Goal: Information Seeking & Learning: Learn about a topic

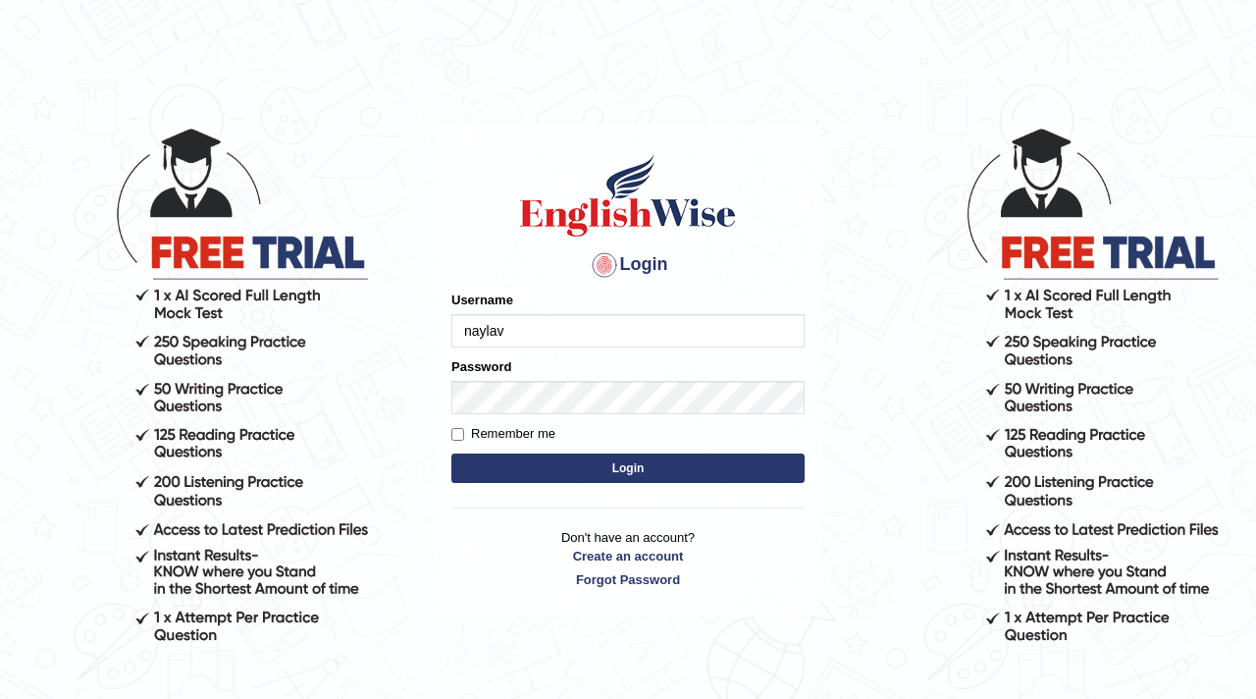
type input "naylav"
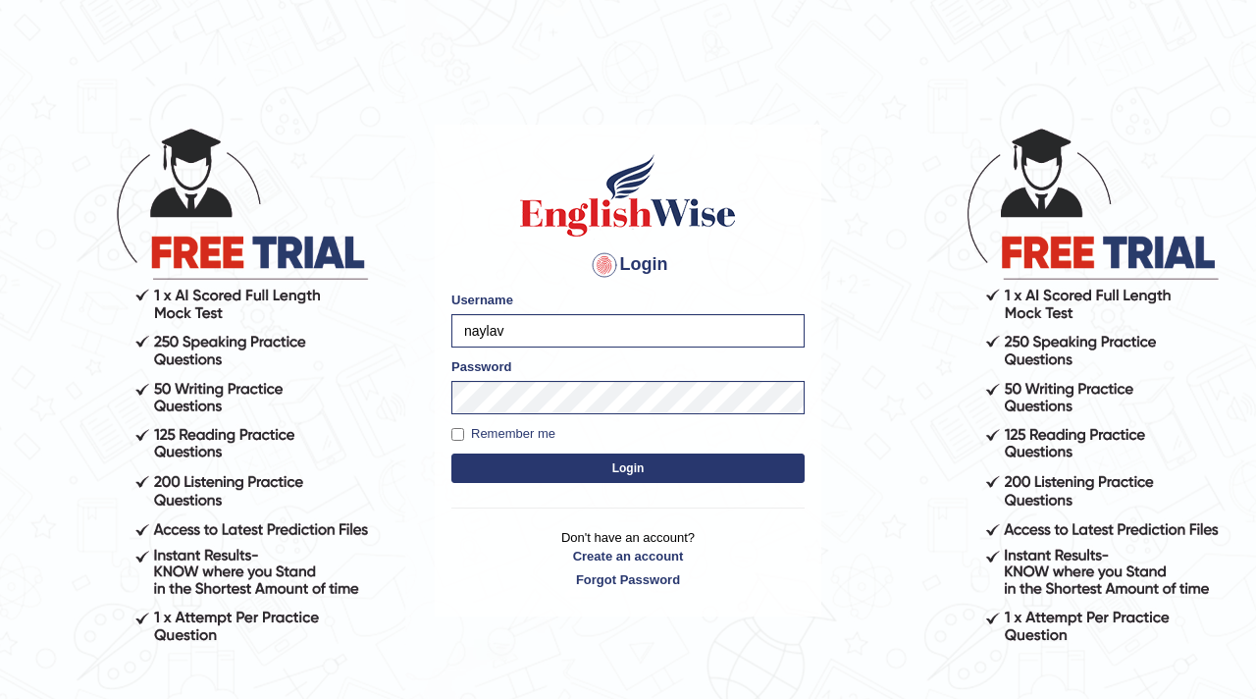
click at [518, 465] on button "Login" at bounding box center [628, 468] width 353 height 29
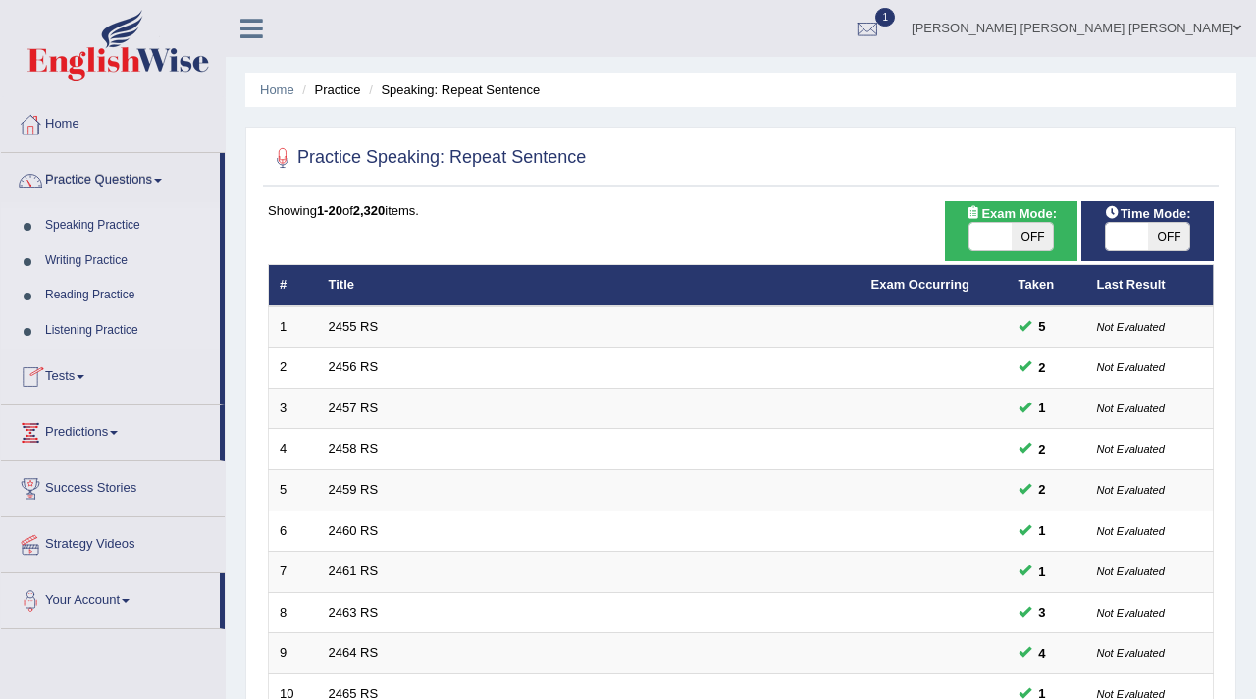
click at [91, 333] on link "Listening Practice" at bounding box center [128, 330] width 184 height 35
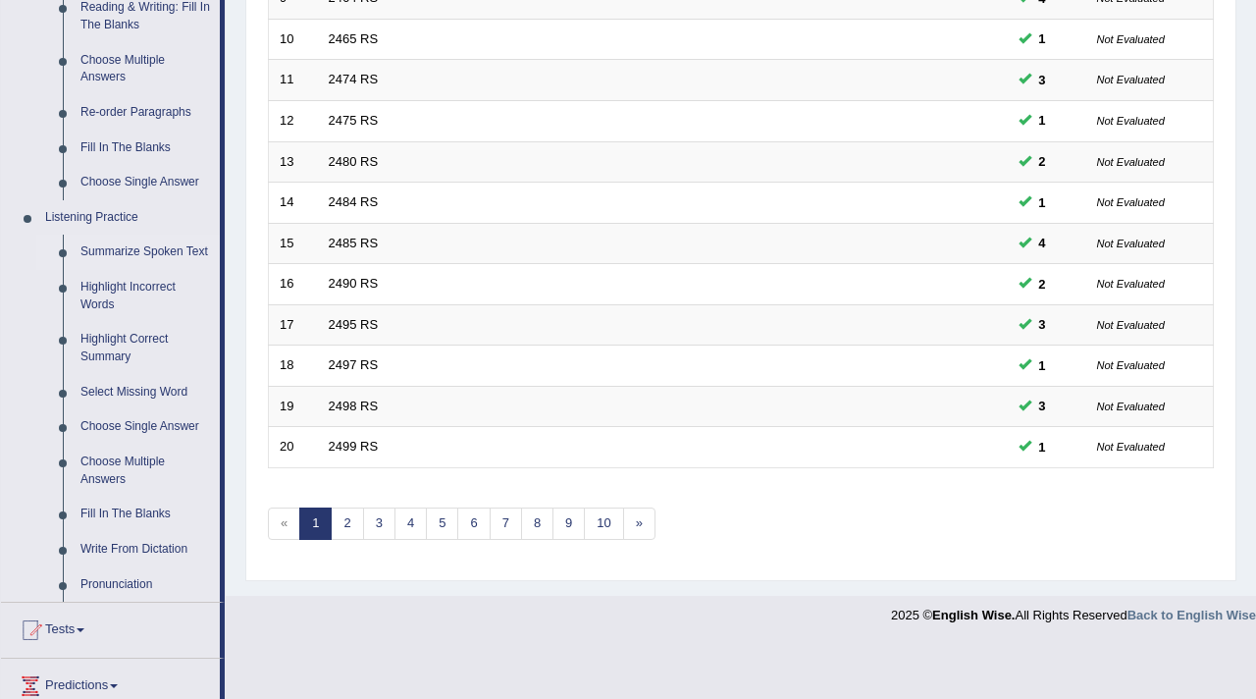
scroll to position [654, 0]
click at [130, 567] on link "Write From Dictation" at bounding box center [146, 550] width 148 height 35
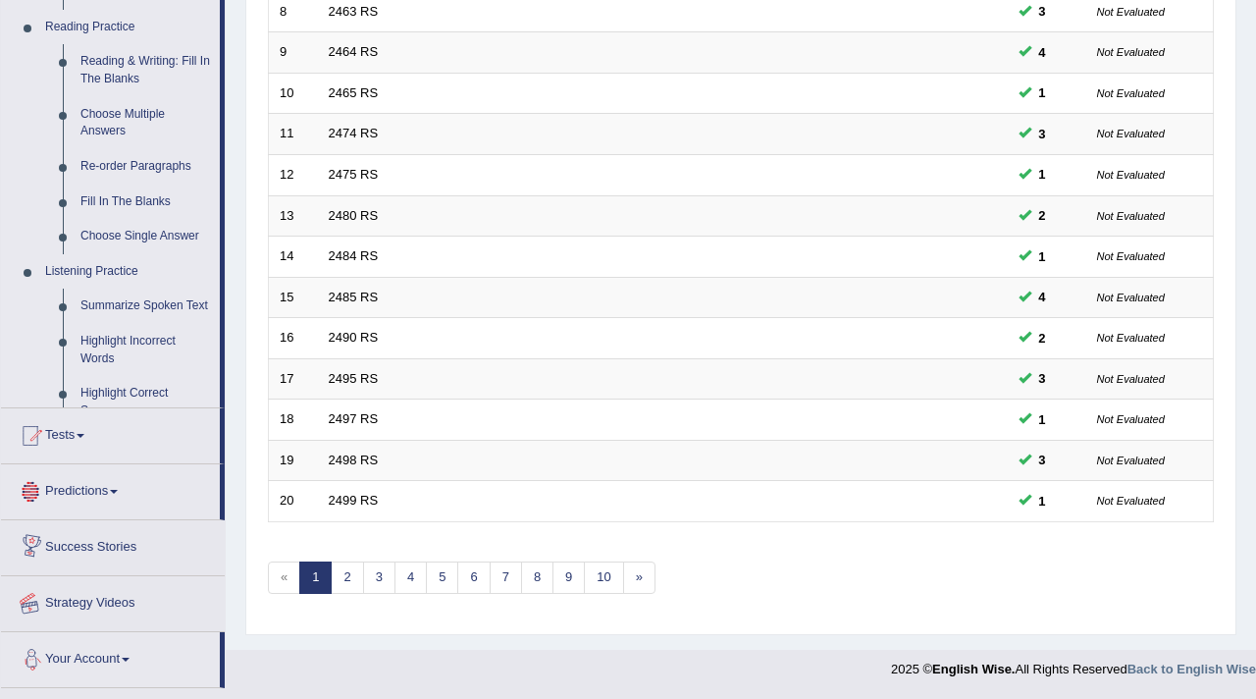
scroll to position [857, 0]
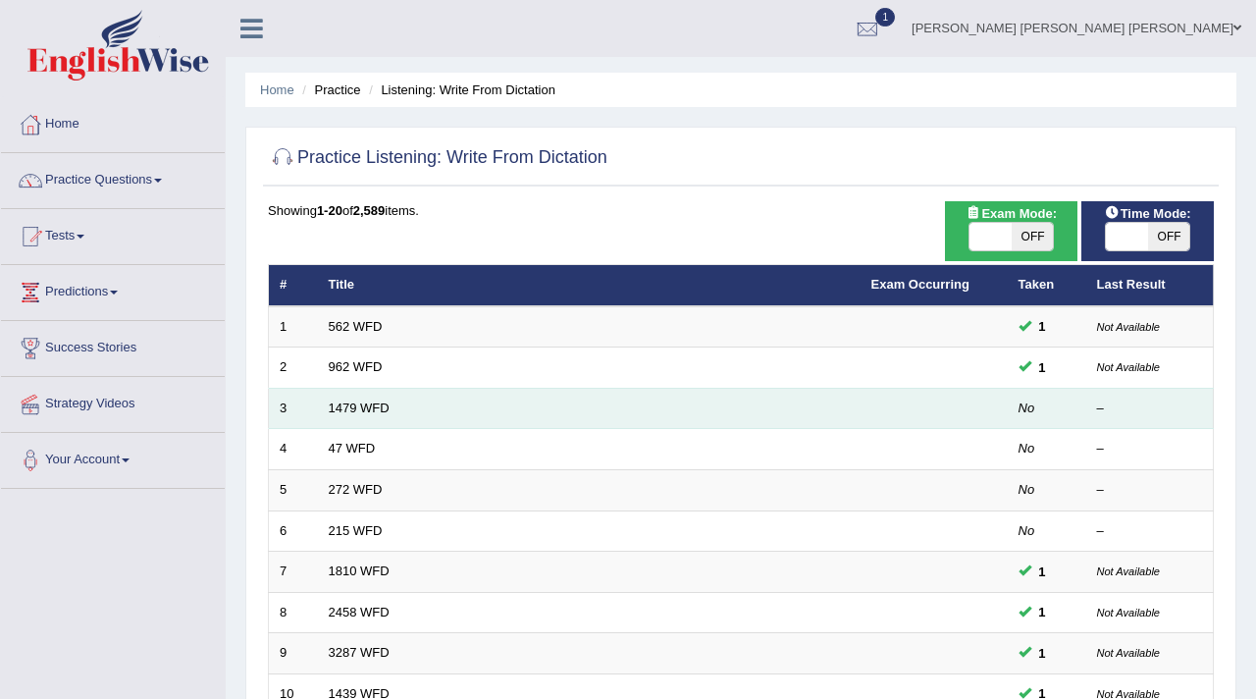
scroll to position [601, 0]
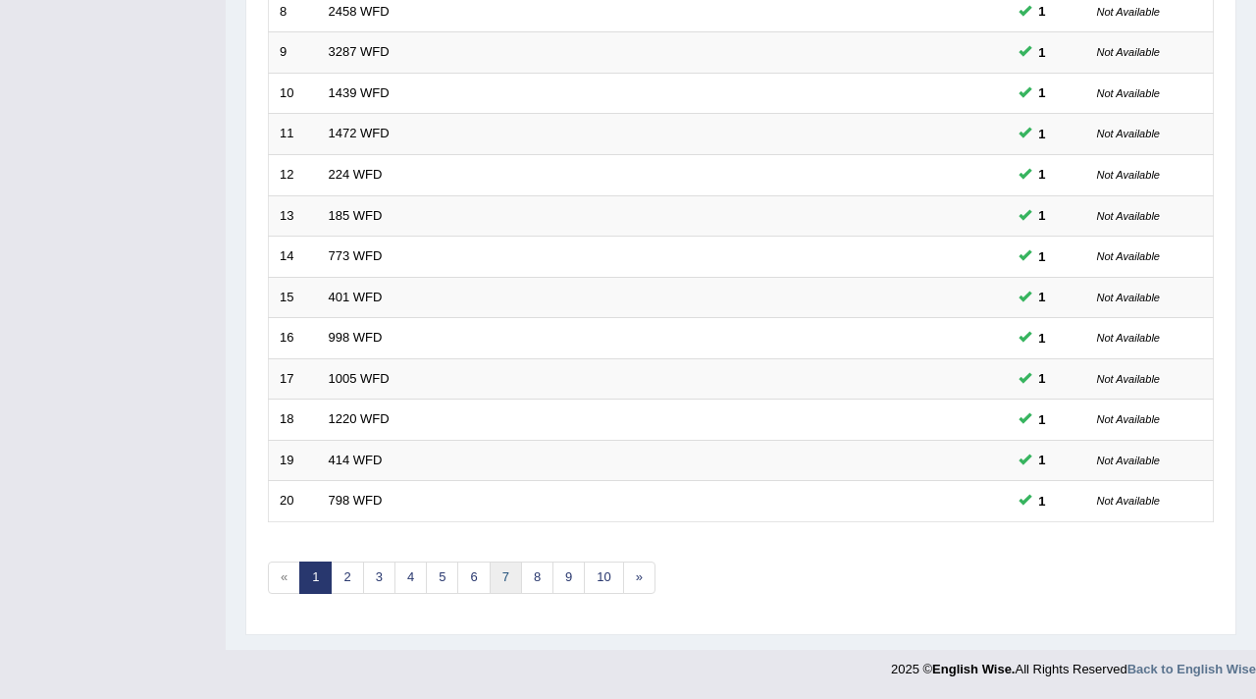
click at [501, 570] on link "7" at bounding box center [506, 577] width 32 height 32
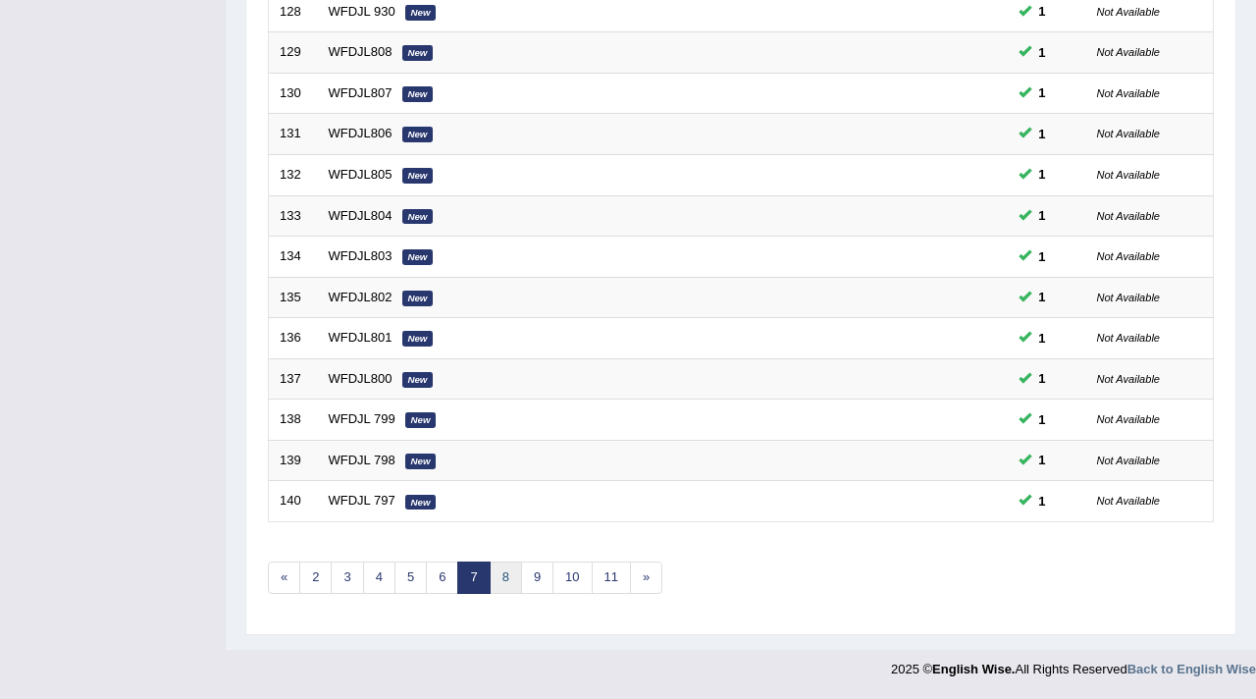
click at [498, 575] on link "8" at bounding box center [506, 577] width 32 height 32
click at [499, 585] on link "9" at bounding box center [506, 577] width 32 height 32
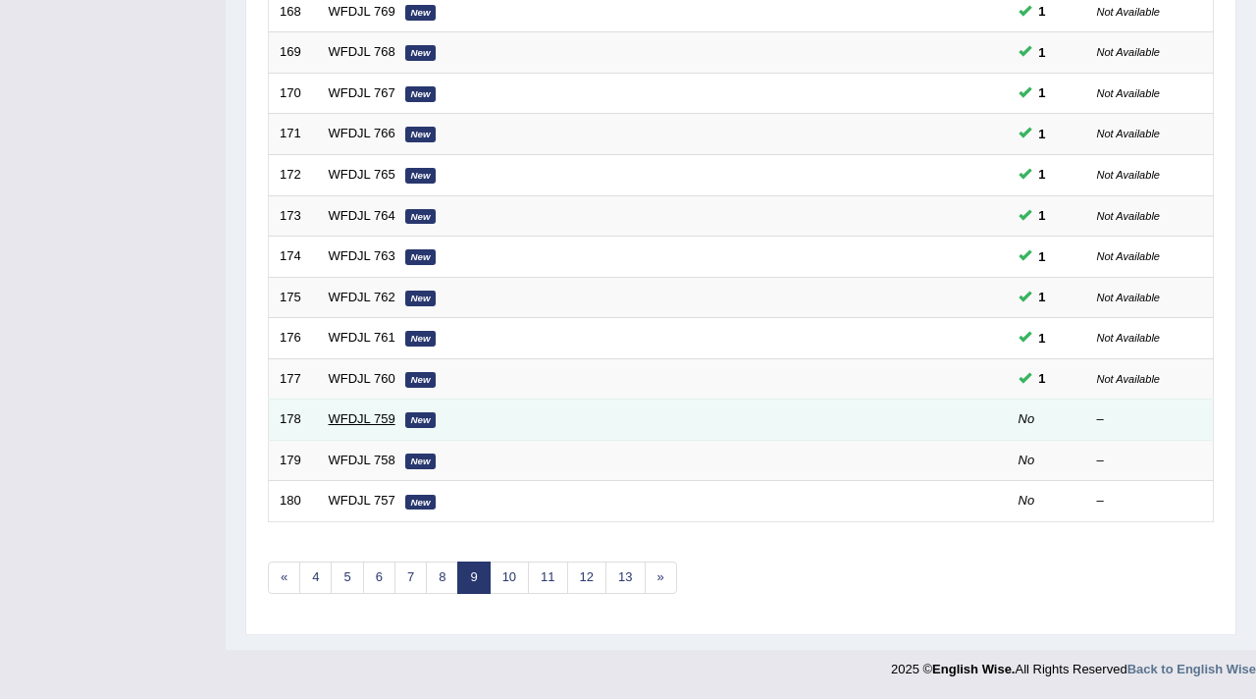
click at [340, 424] on link "WFDJL 759" at bounding box center [362, 418] width 67 height 15
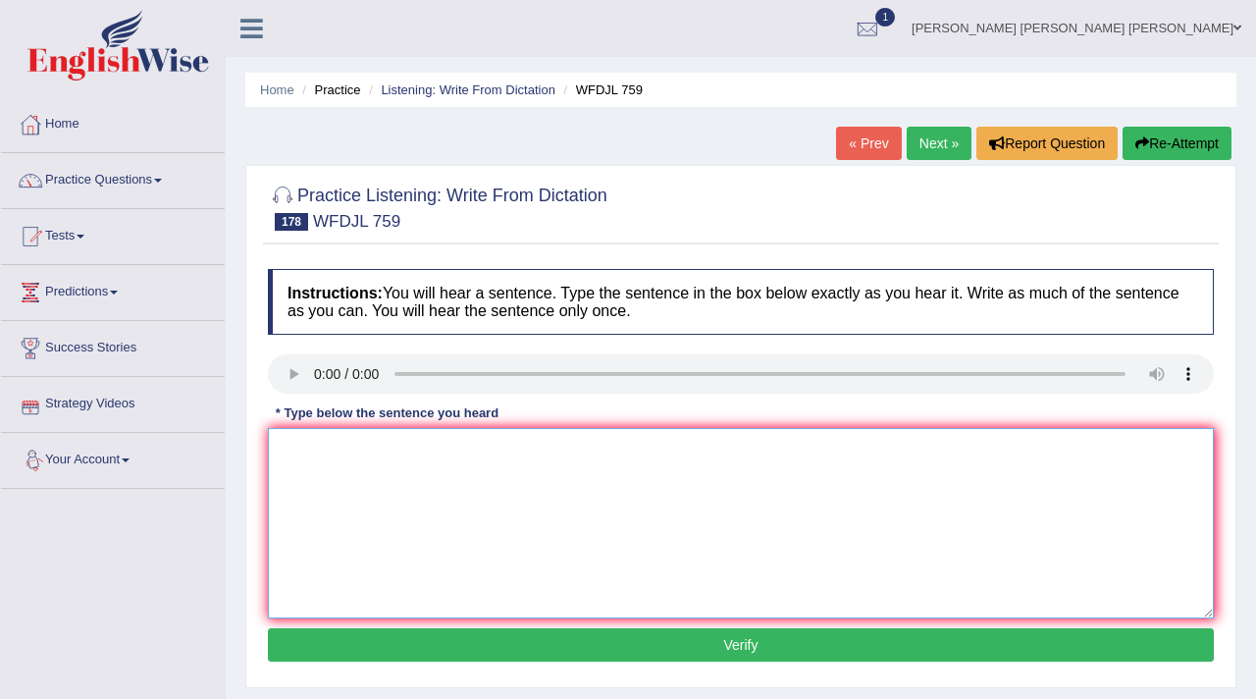
click at [394, 441] on textarea at bounding box center [741, 523] width 946 height 190
type textarea "The book store carried all required text books."
click at [664, 644] on button "Verify" at bounding box center [741, 644] width 946 height 33
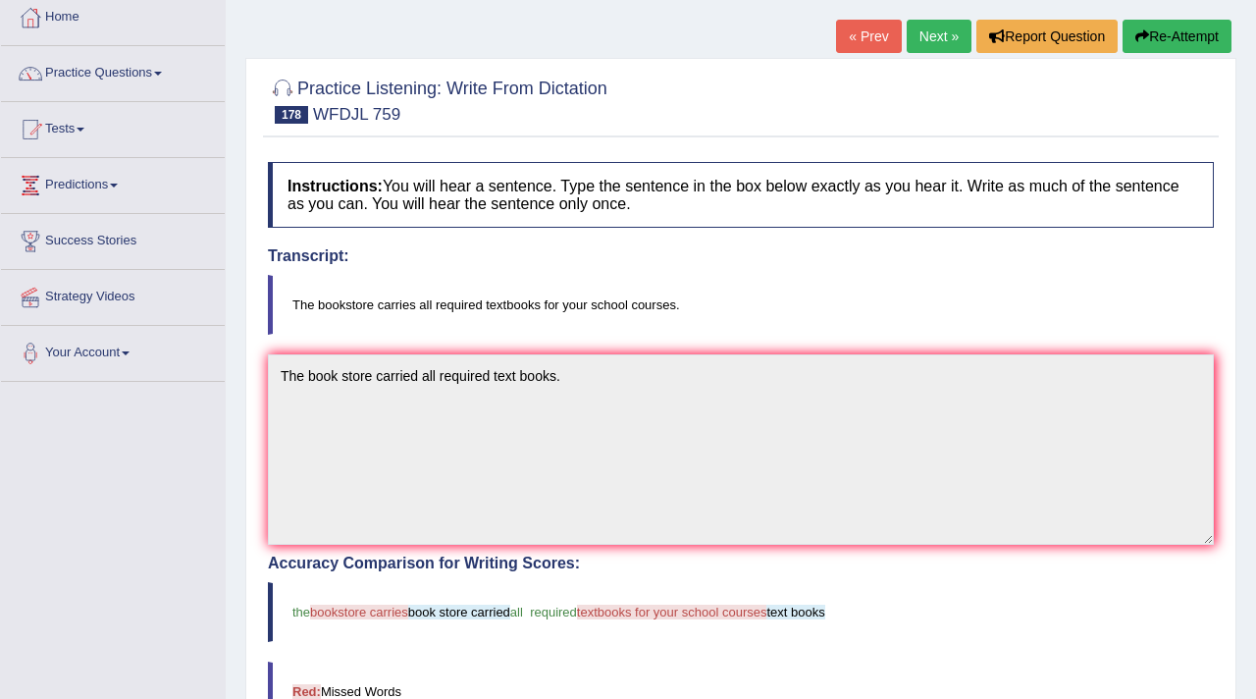
scroll to position [110, 0]
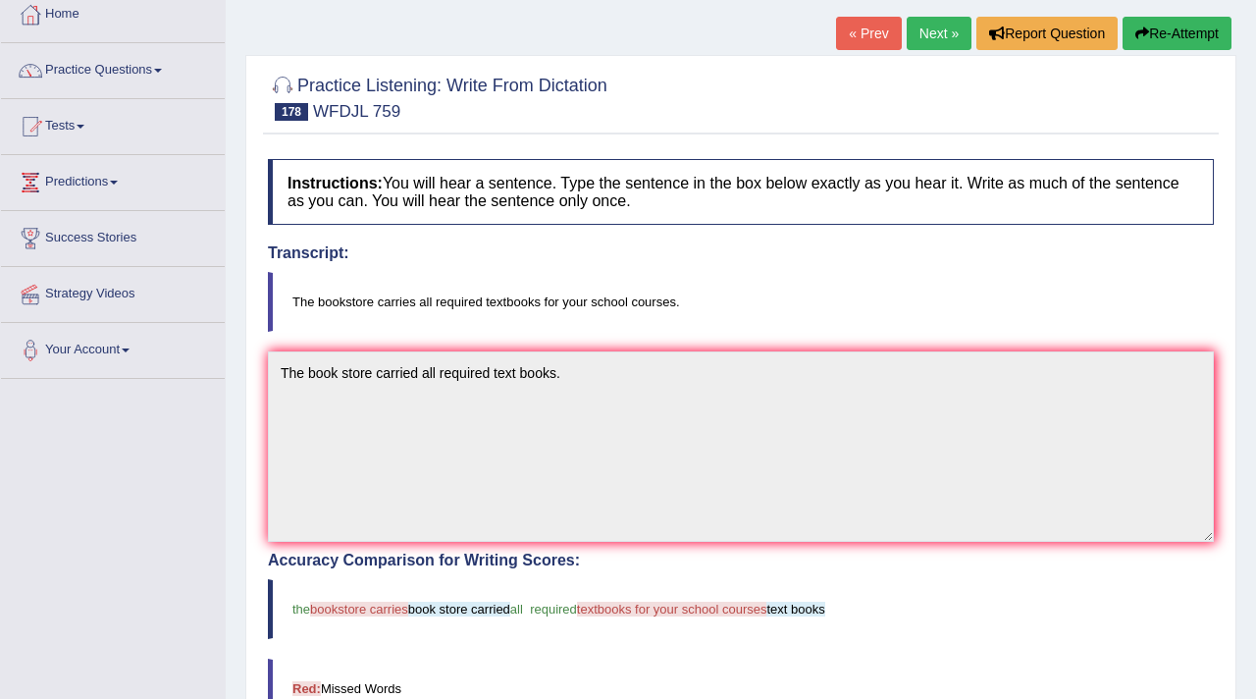
click at [925, 35] on link "Next »" at bounding box center [939, 33] width 65 height 33
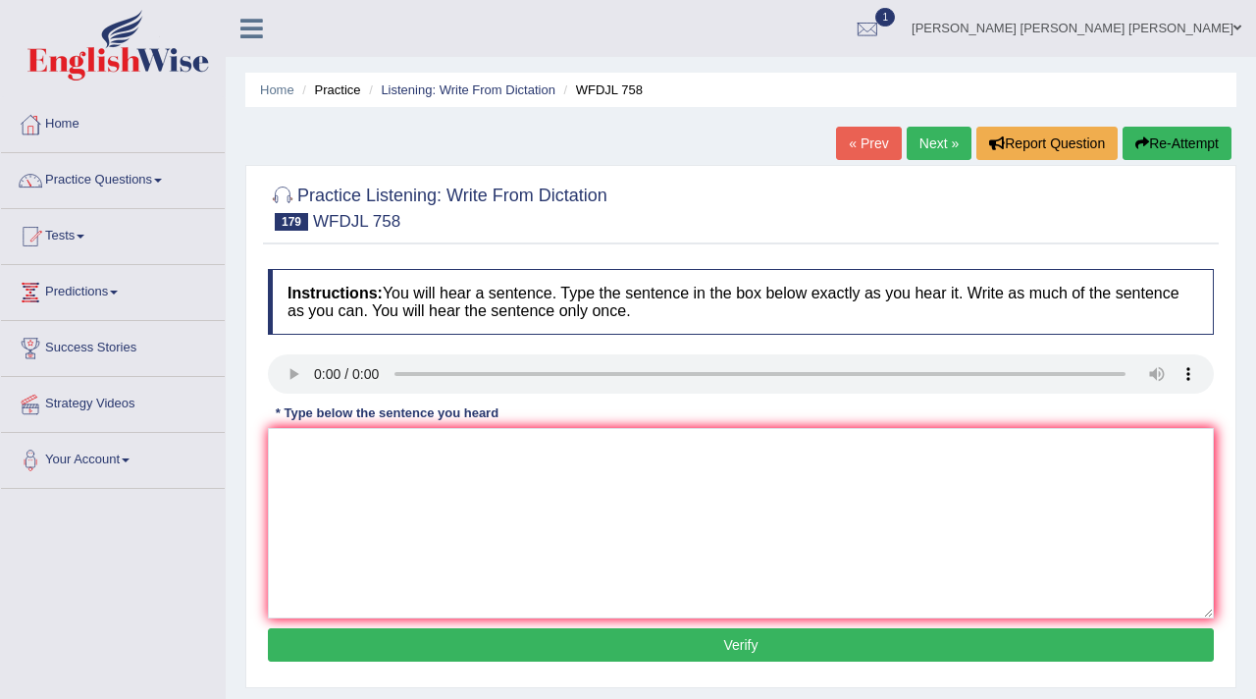
click at [621, 651] on button "Verify" at bounding box center [741, 644] width 946 height 33
click at [667, 479] on textarea at bounding box center [741, 523] width 946 height 190
type textarea "m"
click at [661, 641] on button "Verify" at bounding box center [741, 644] width 946 height 33
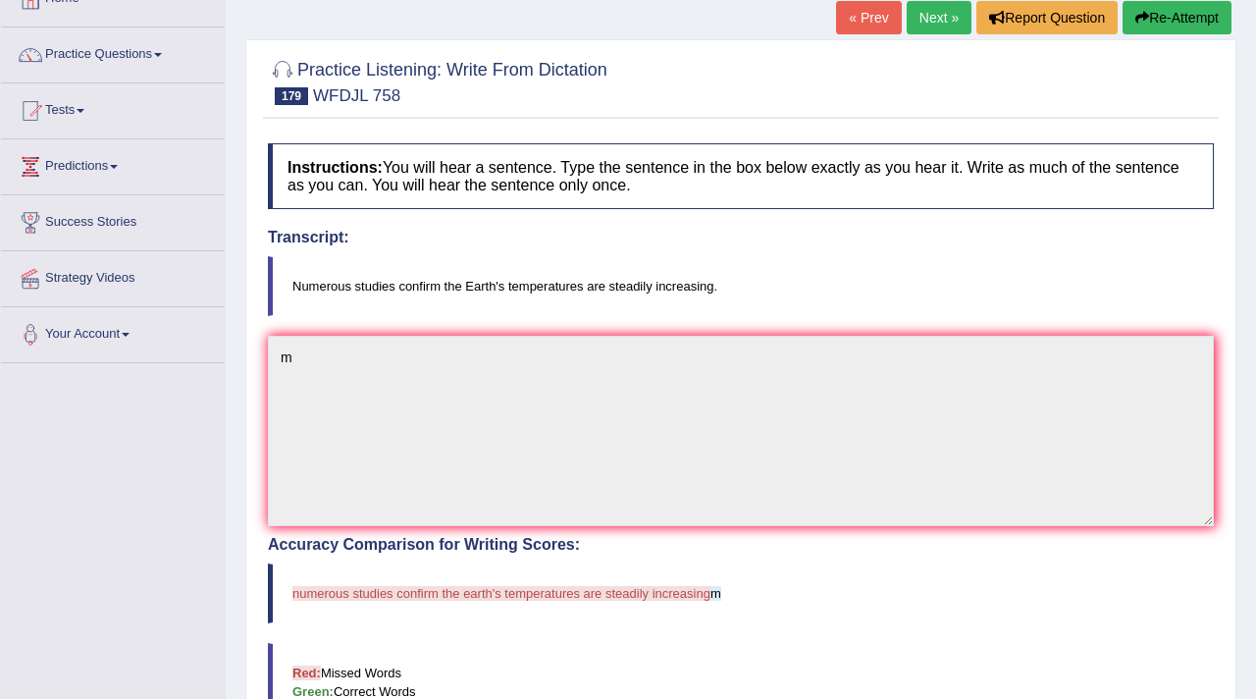
scroll to position [129, 0]
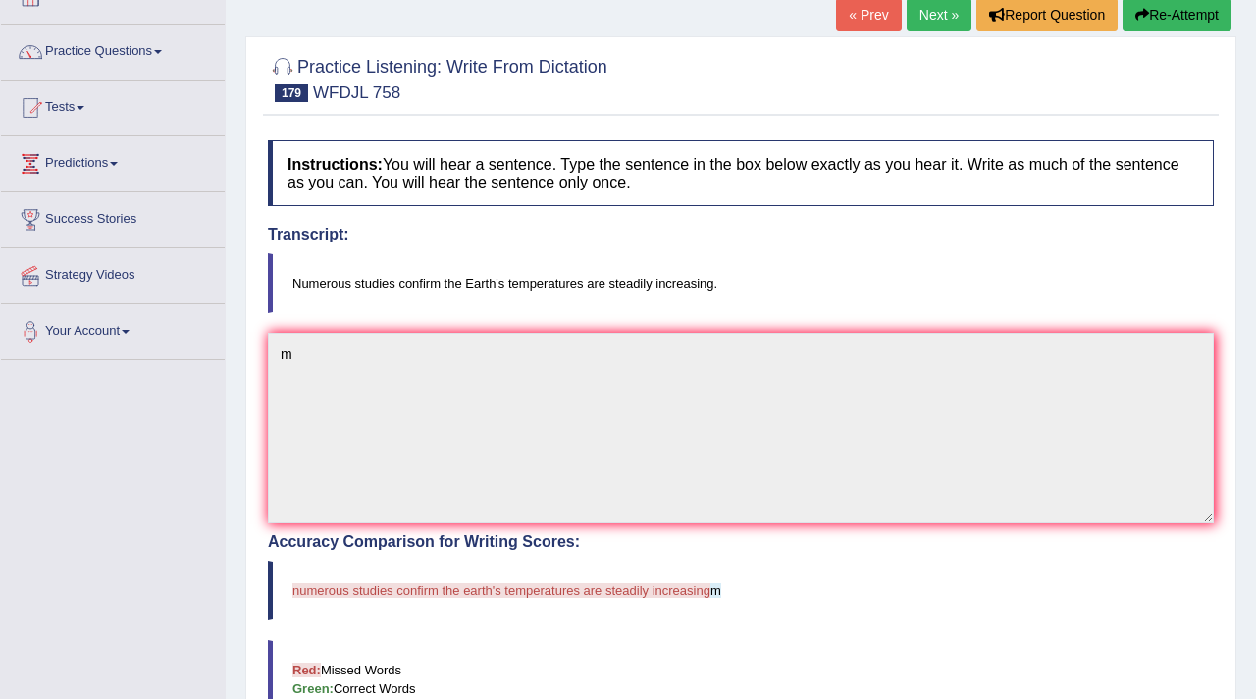
click at [931, 21] on link "Next »" at bounding box center [939, 14] width 65 height 33
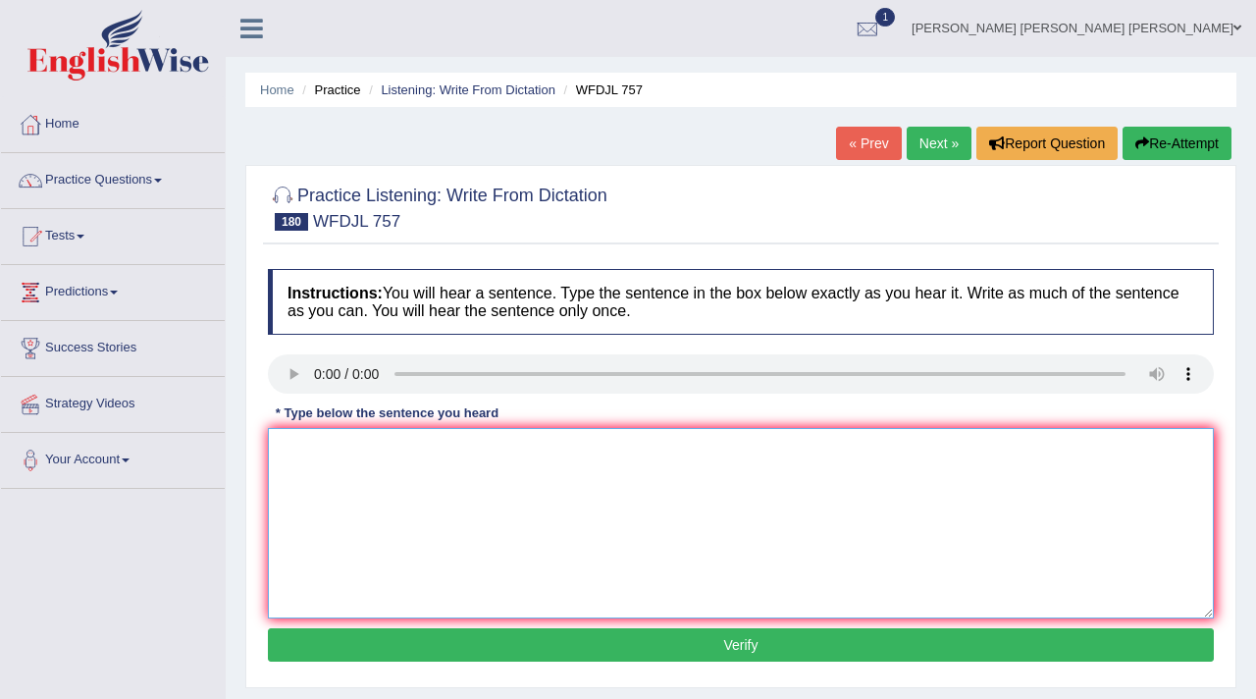
click at [350, 485] on textarea at bounding box center [741, 523] width 946 height 190
type textarea "The comprenhen human behaviour analyses"
click at [695, 637] on button "Verify" at bounding box center [741, 644] width 946 height 33
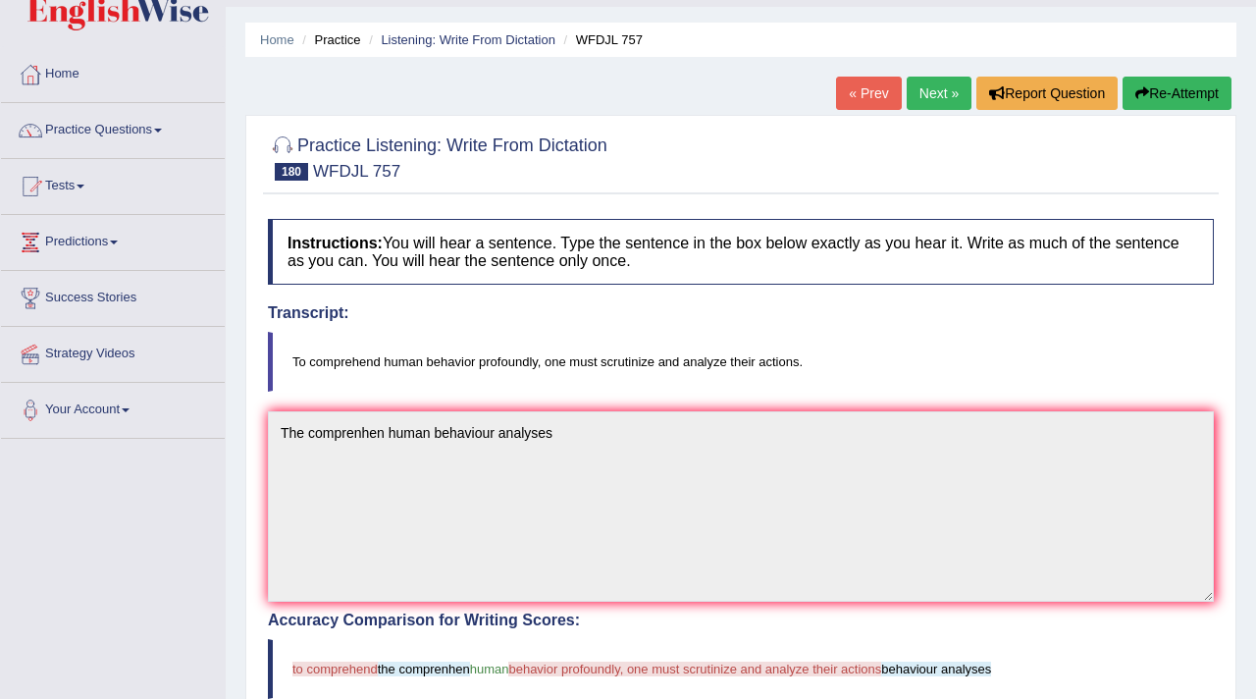
scroll to position [52, 0]
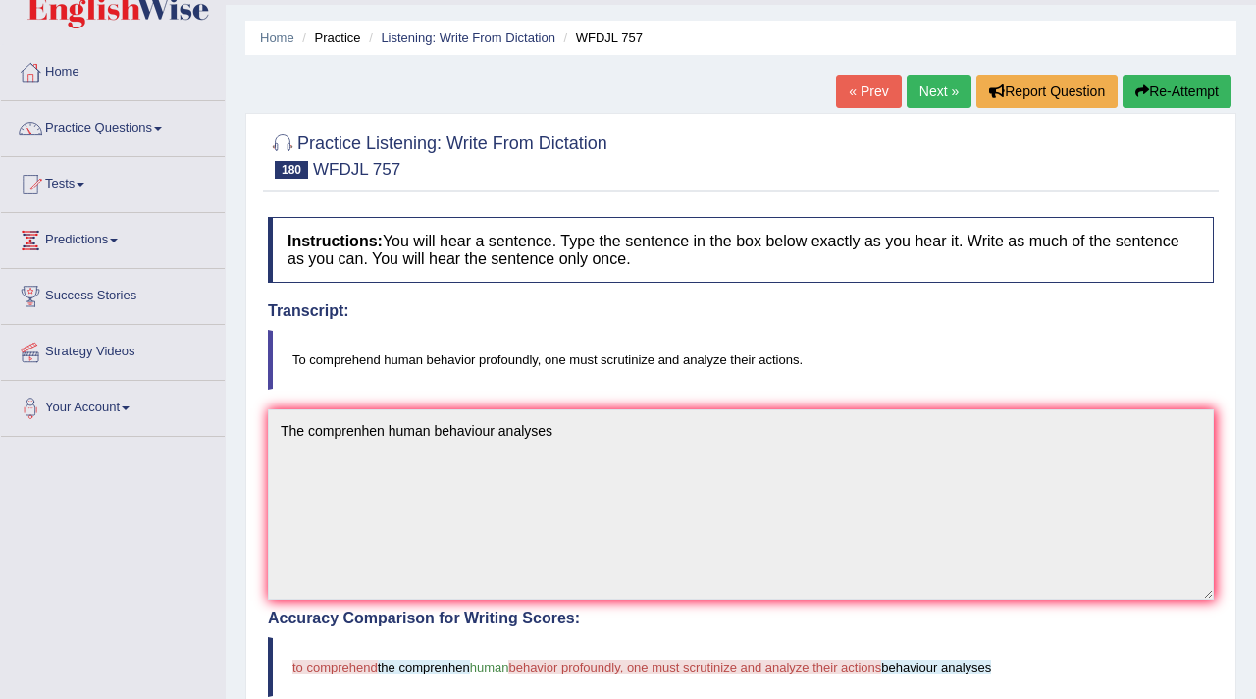
click at [926, 91] on link "Next »" at bounding box center [939, 91] width 65 height 33
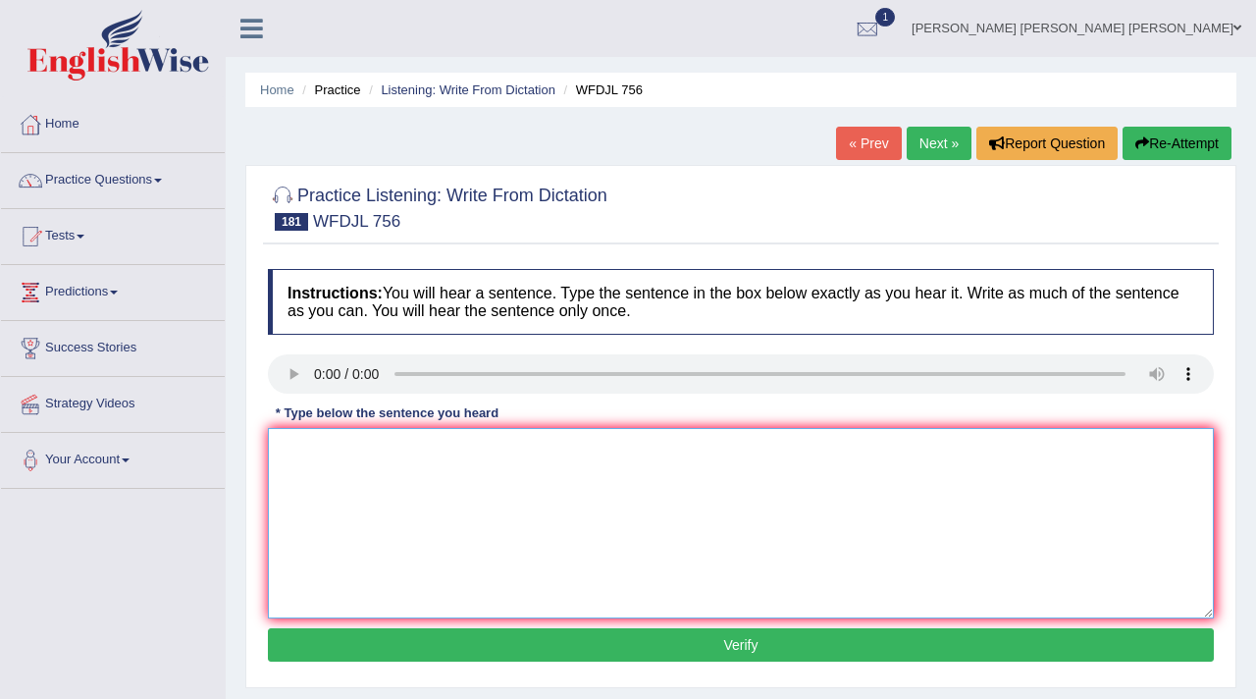
click at [319, 478] on textarea at bounding box center [741, 523] width 946 height 190
type textarea "Comprenhending is imperative for students."
click at [448, 631] on button "Verify" at bounding box center [741, 644] width 946 height 33
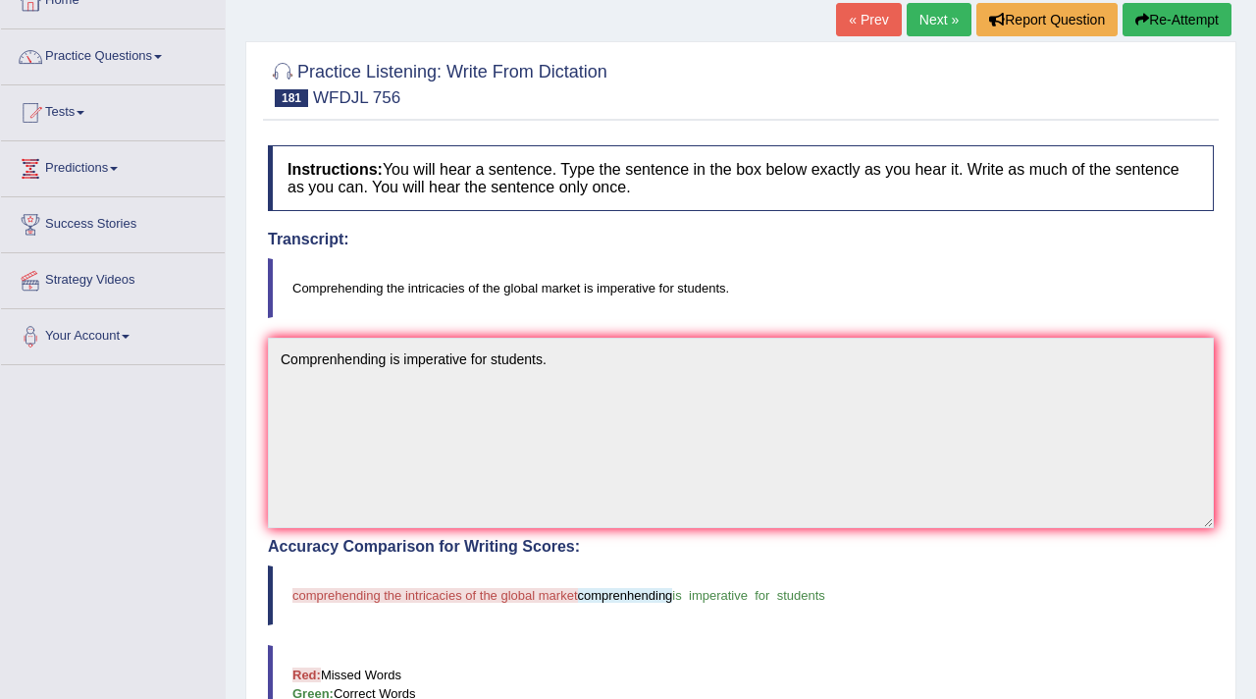
scroll to position [96, 0]
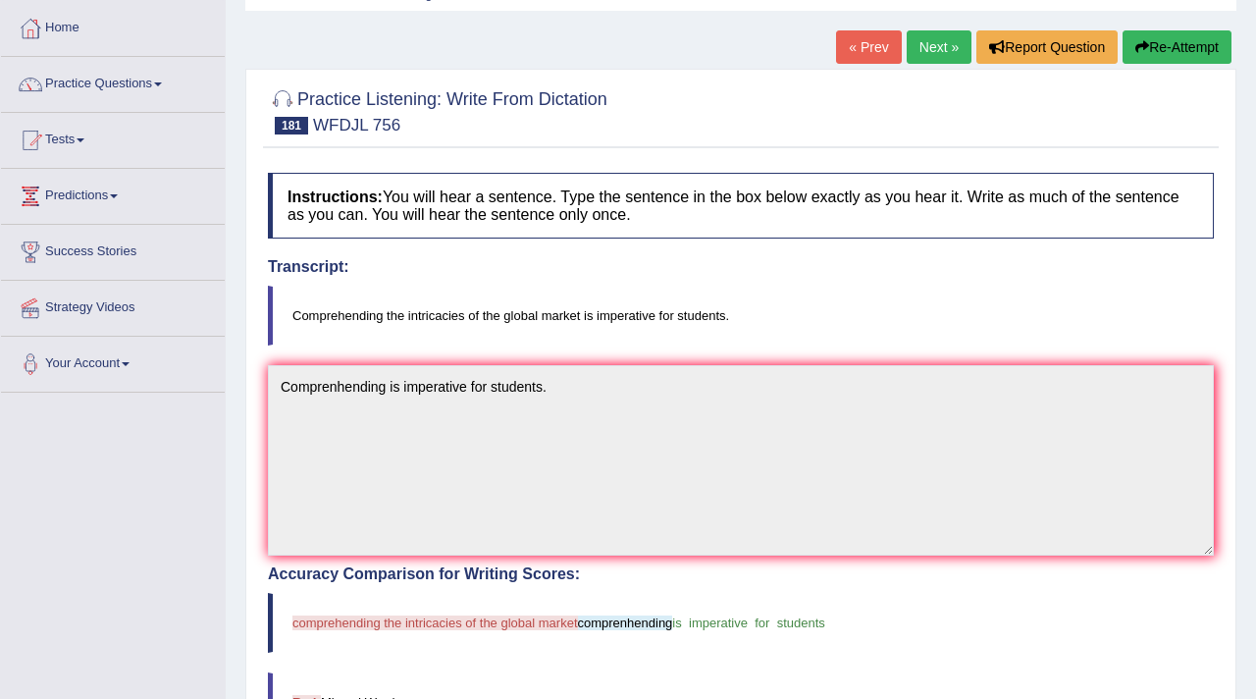
click at [939, 50] on link "Next »" at bounding box center [939, 46] width 65 height 33
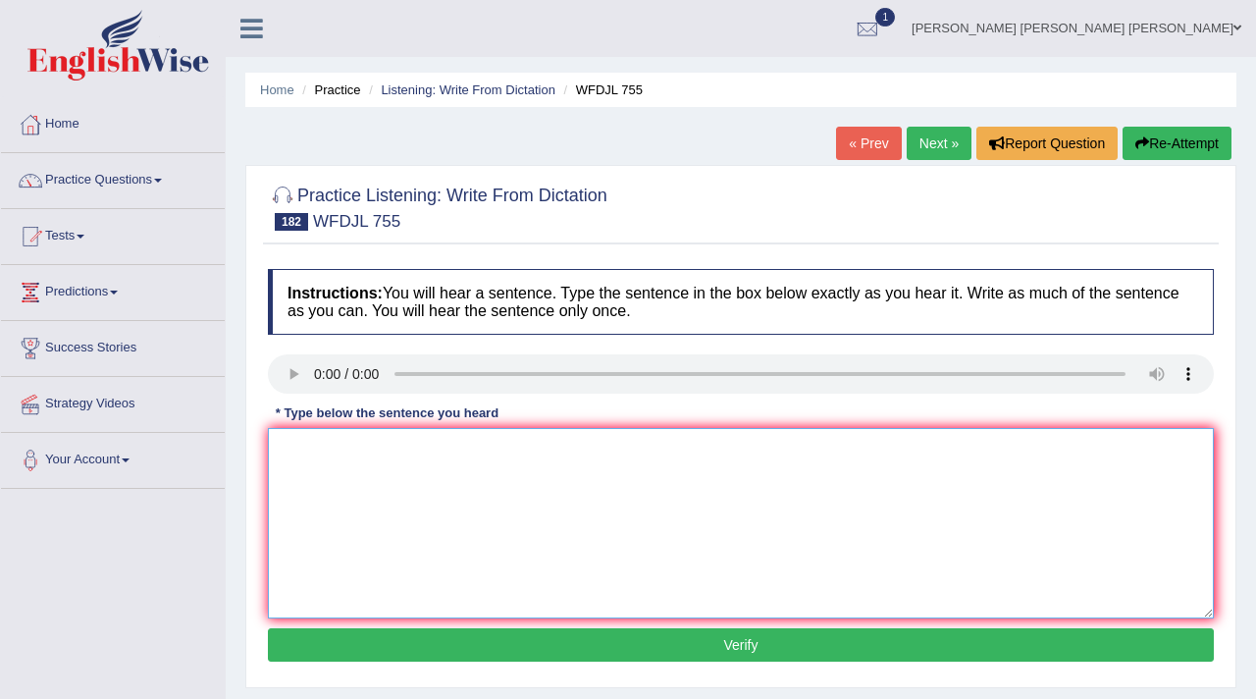
click at [352, 515] on textarea at bounding box center [741, 523] width 946 height 190
type textarea "A"
click at [930, 148] on link "Next »" at bounding box center [939, 143] width 65 height 33
click at [304, 473] on textarea at bounding box center [741, 523] width 946 height 190
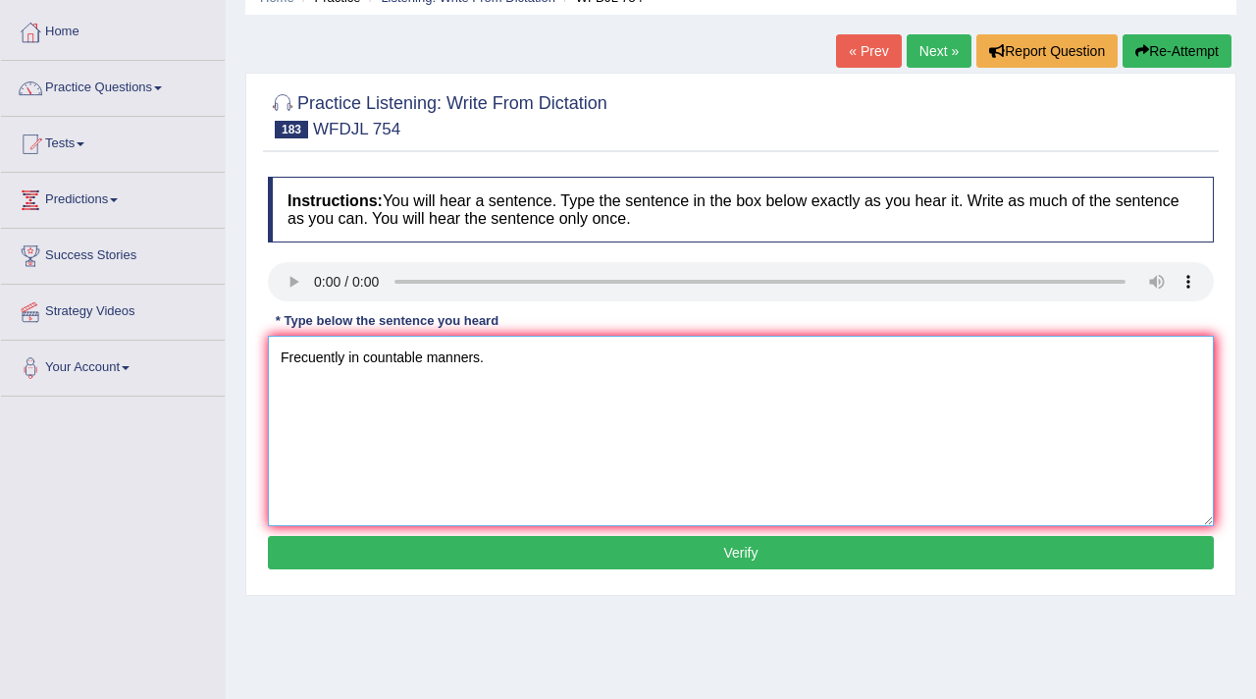
scroll to position [106, 0]
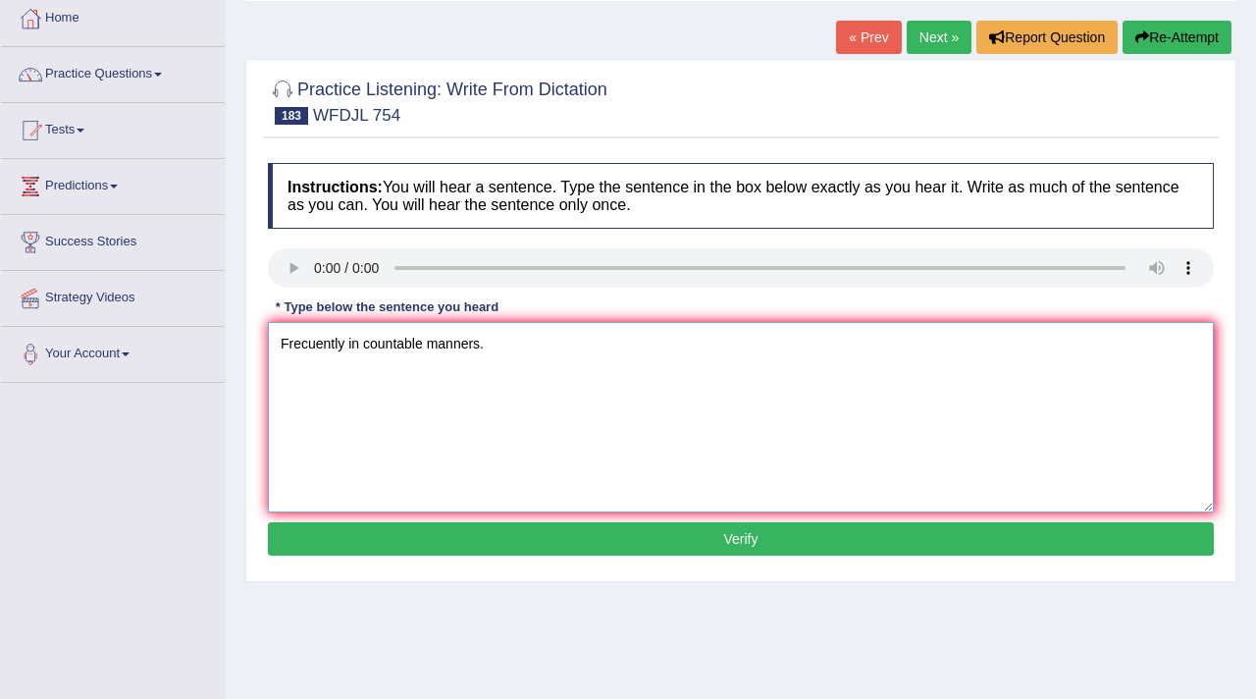
type textarea "Frecuently in countable manners."
click at [689, 529] on button "Verify" at bounding box center [741, 538] width 946 height 33
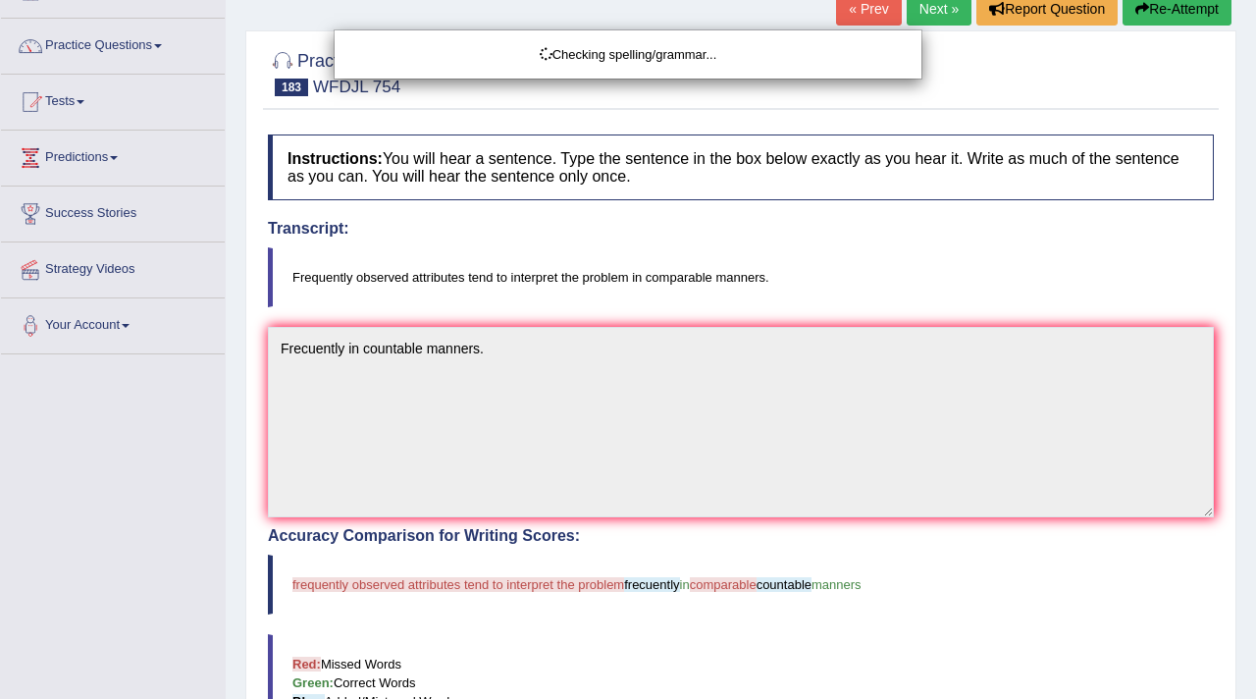
scroll to position [133, 0]
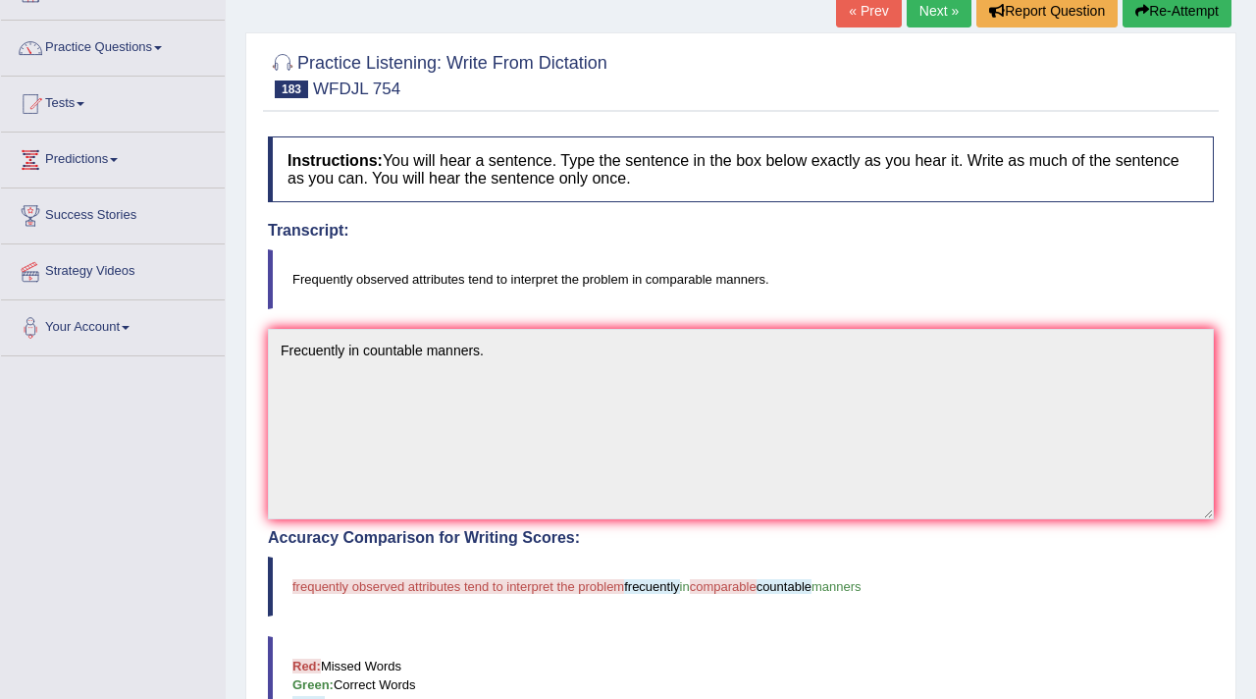
click at [942, 16] on link "Next »" at bounding box center [939, 10] width 65 height 33
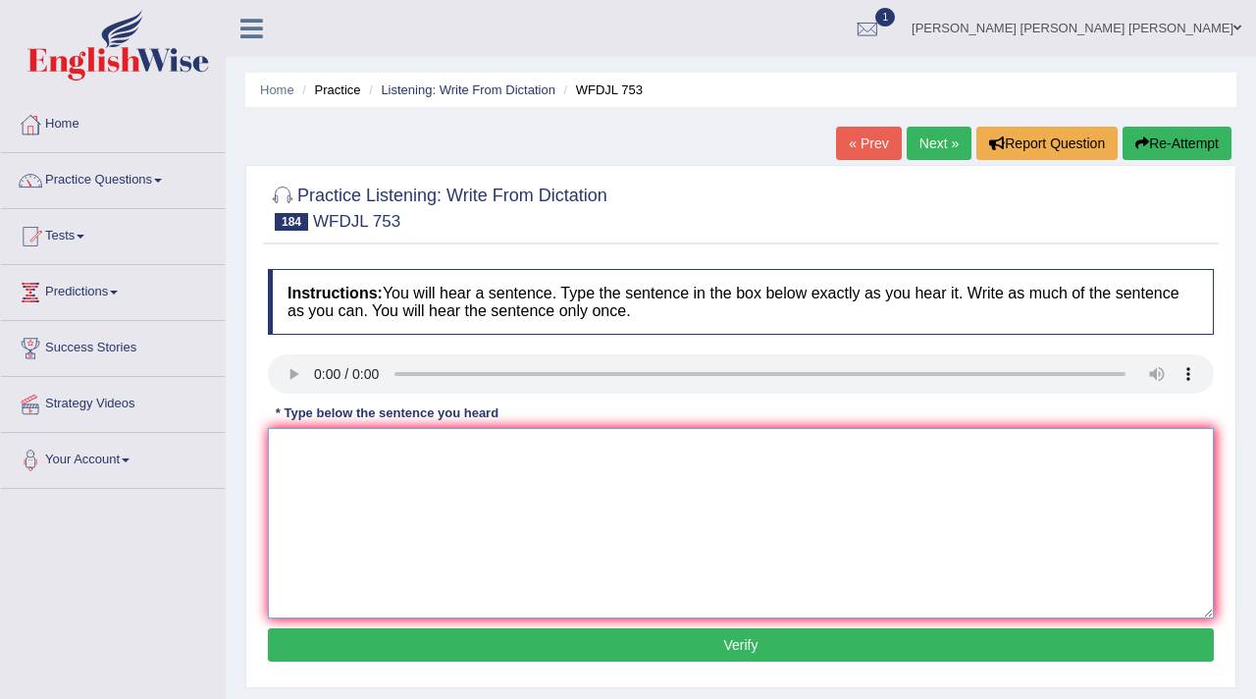
click at [297, 484] on textarea at bounding box center [741, 523] width 946 height 190
click at [520, 447] on textarea "Universities clubs are presuders" at bounding box center [741, 523] width 946 height 190
drag, startPoint x: 393, startPoint y: 452, endPoint x: 511, endPoint y: 451, distance: 118.8
click at [511, 451] on textarea "Universities clubs are presuders" at bounding box center [741, 523] width 946 height 190
type textarea "Universities clubs offer students oportunities"
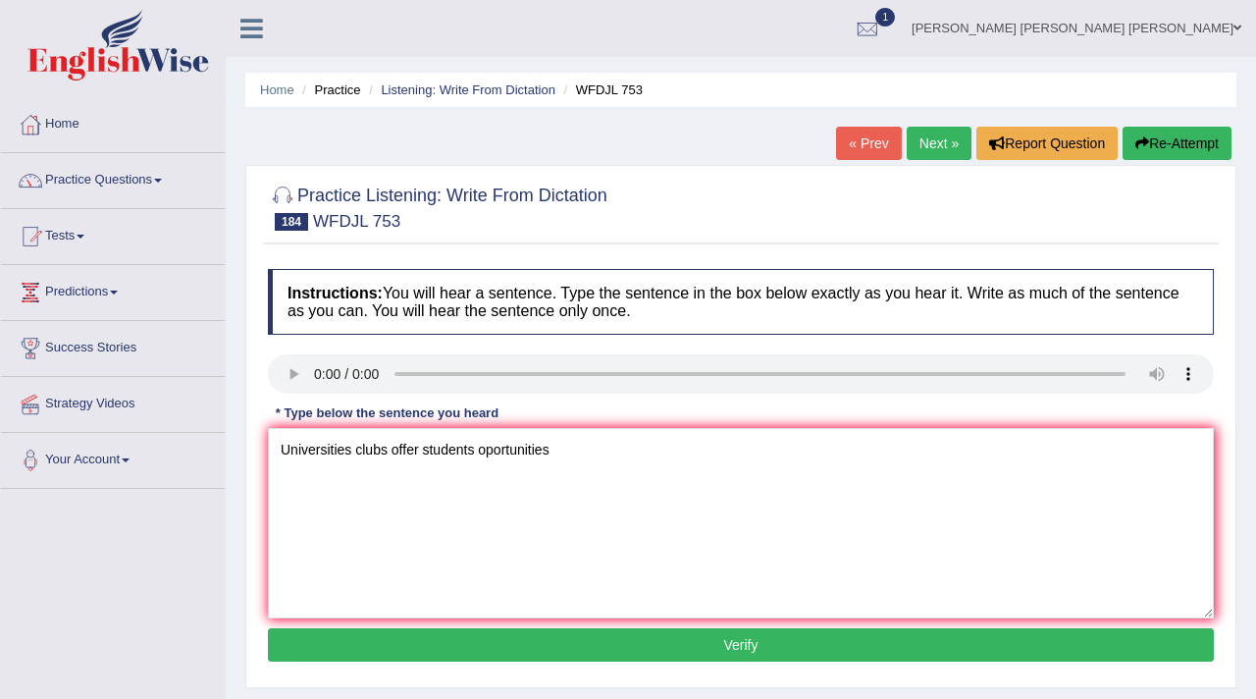
click at [707, 644] on button "Verify" at bounding box center [741, 644] width 946 height 33
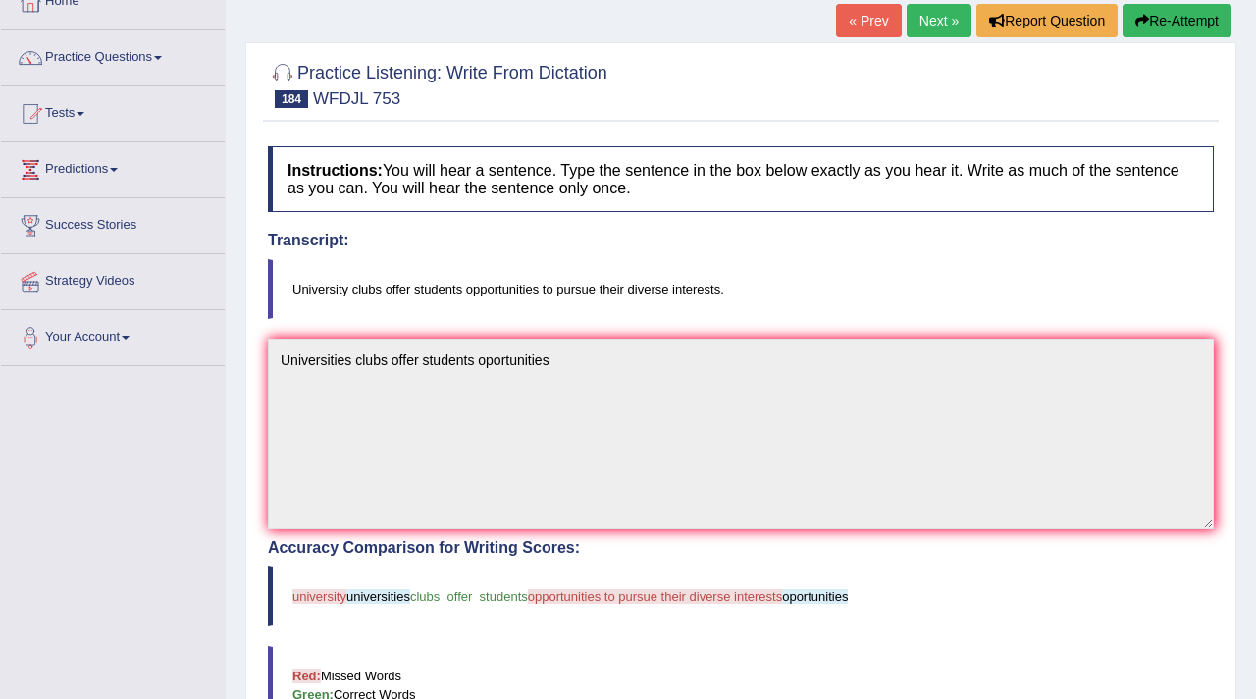
scroll to position [117, 0]
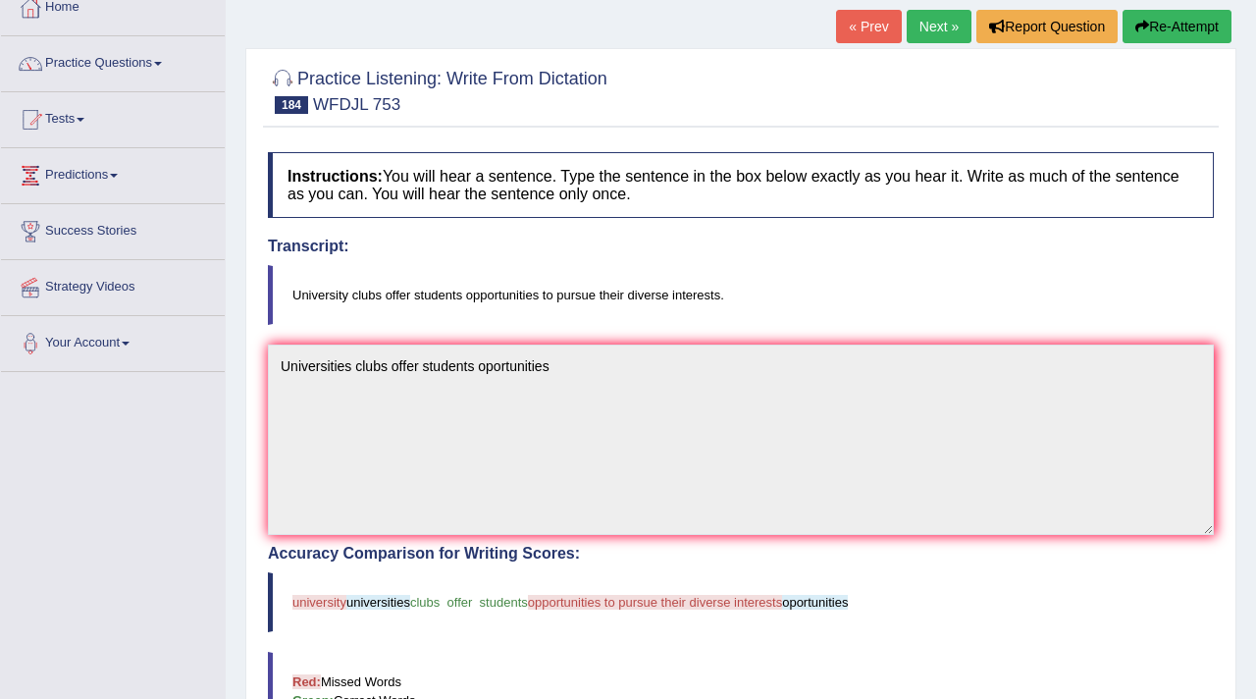
click at [946, 37] on link "Next »" at bounding box center [939, 26] width 65 height 33
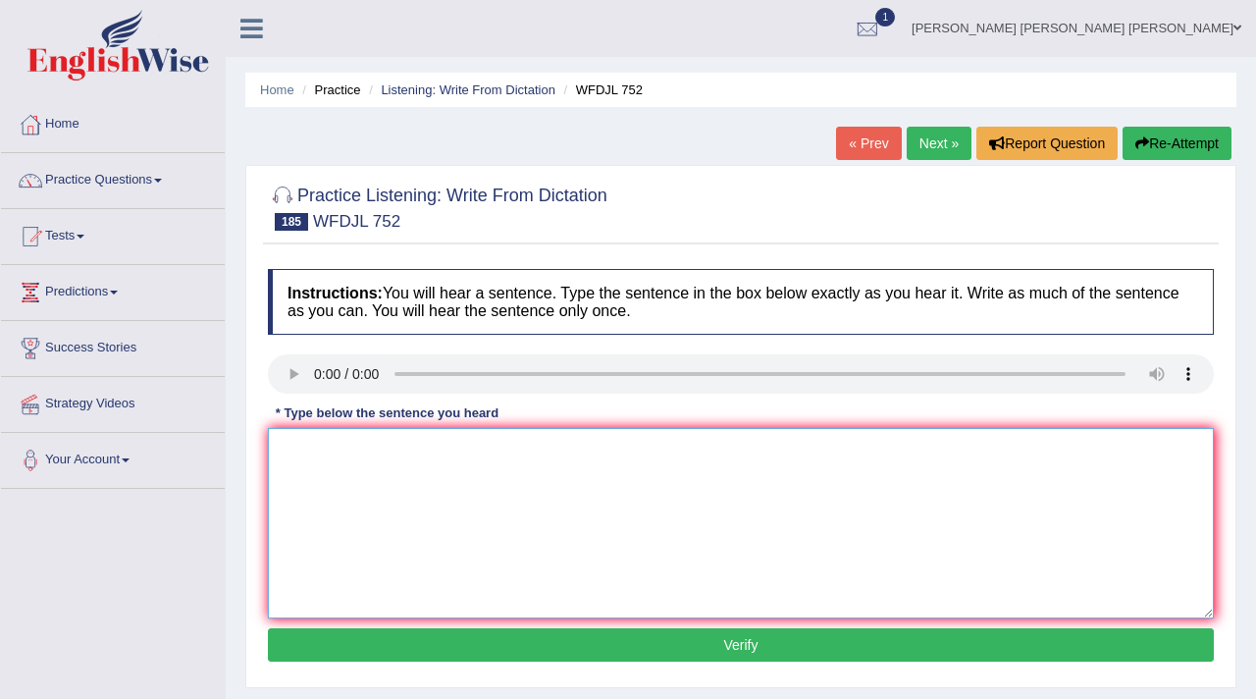
click at [296, 470] on textarea at bounding box center [741, 523] width 946 height 190
click at [327, 454] on textarea "Busnes valiable leader m" at bounding box center [741, 523] width 946 height 190
click at [327, 455] on textarea "Busnes majors leadership and" at bounding box center [741, 523] width 946 height 190
type textarea "Bussiness majors leadership and"
click at [466, 635] on button "Verify" at bounding box center [741, 644] width 946 height 33
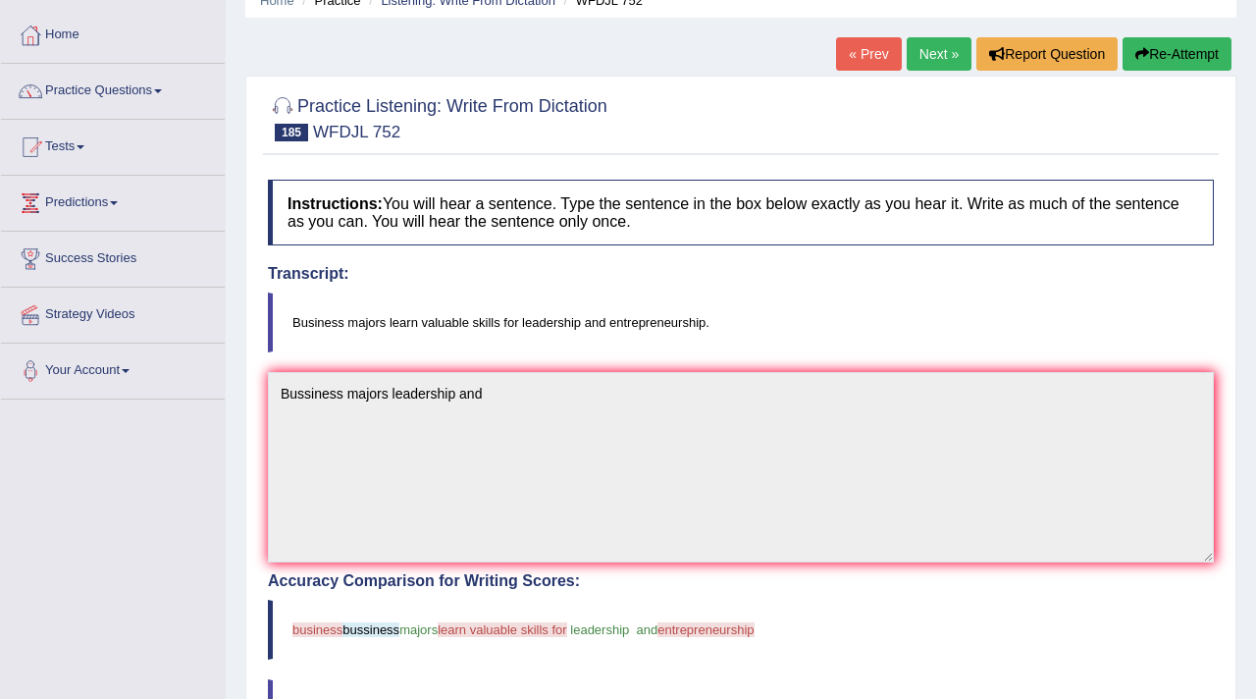
scroll to position [83, 0]
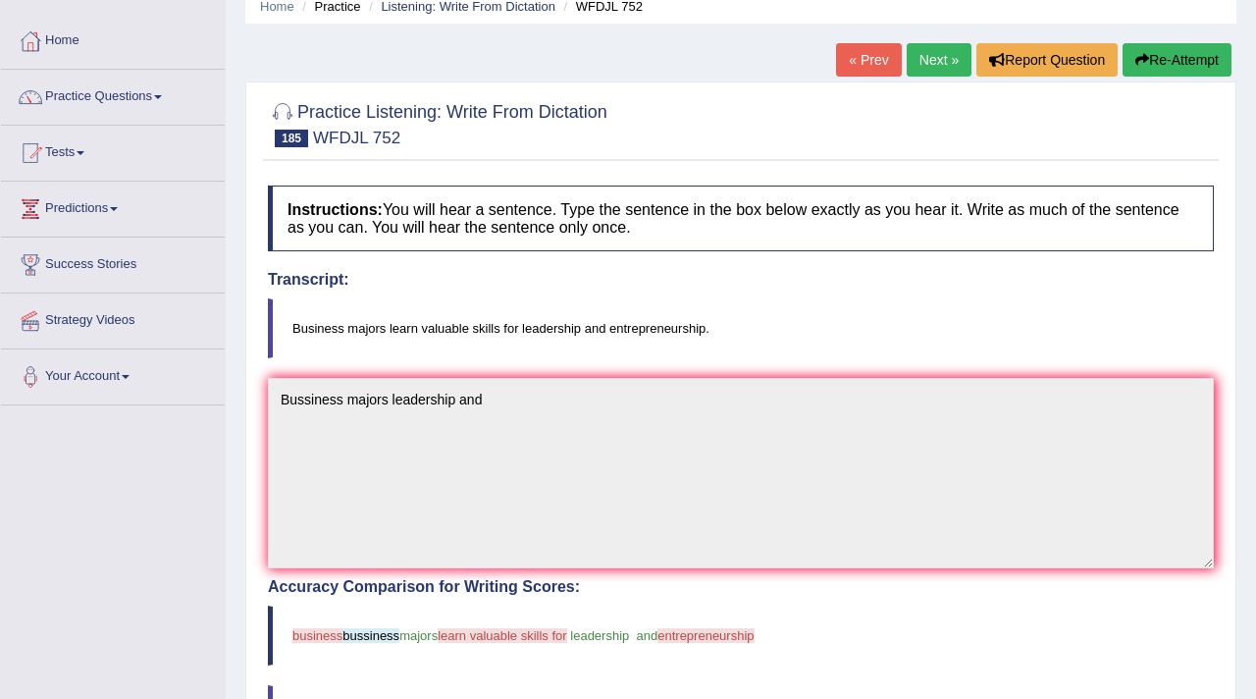
click at [930, 67] on link "Next »" at bounding box center [939, 59] width 65 height 33
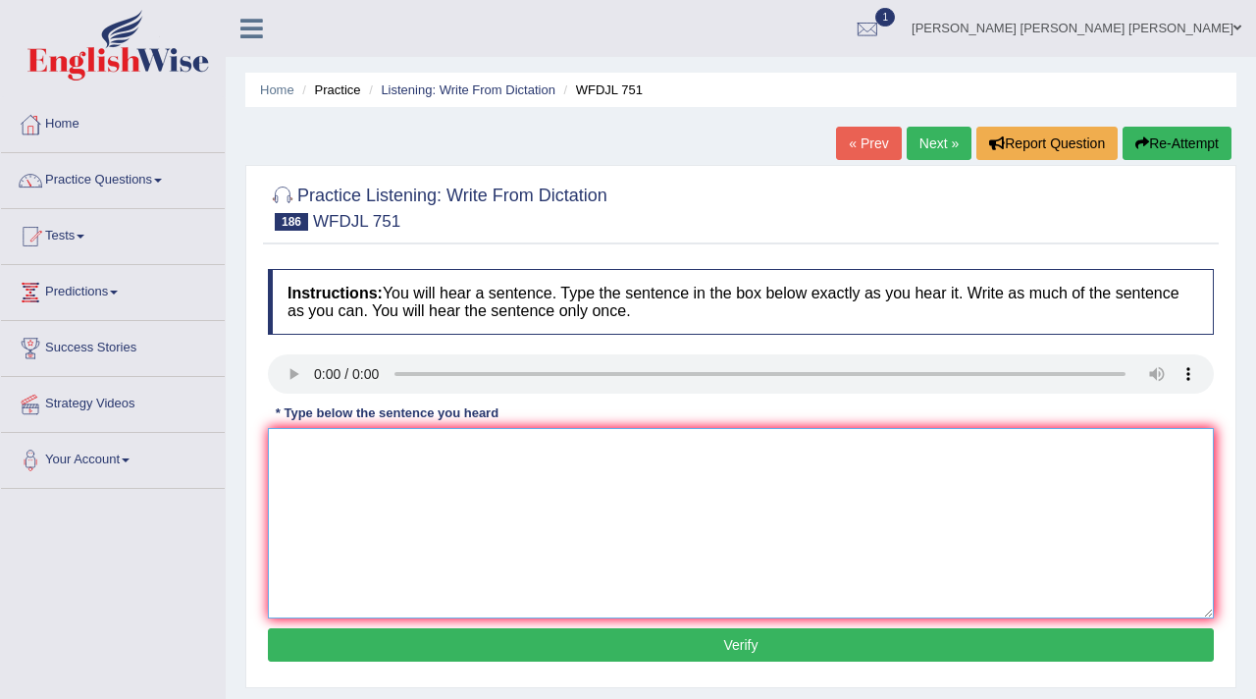
click at [315, 494] on textarea at bounding box center [741, 523] width 946 height 190
click at [312, 453] on textarea at bounding box center [741, 523] width 946 height 190
click at [347, 451] on textarea "Collaborite problems can help teams and solve" at bounding box center [741, 523] width 946 height 190
click at [511, 454] on textarea "Collaborate problems can help teams and solve" at bounding box center [741, 523] width 946 height 190
type textarea "Collaborate problems can help teamsworks and solve."
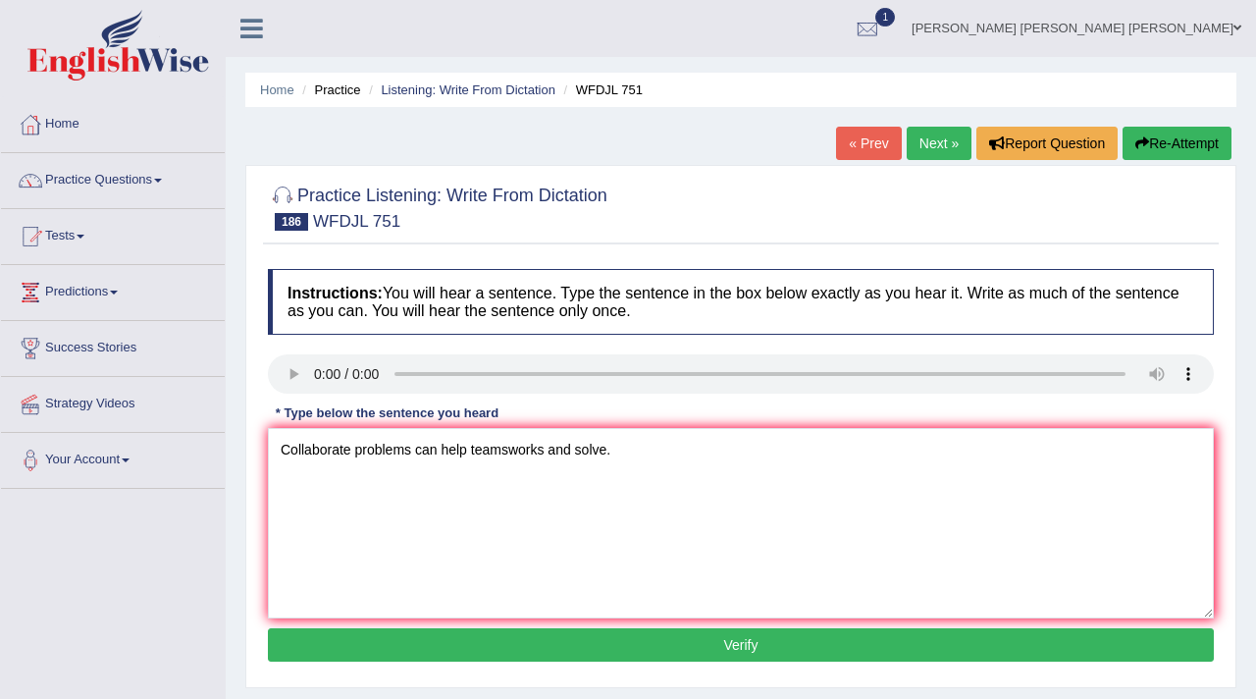
click at [574, 643] on button "Verify" at bounding box center [741, 644] width 946 height 33
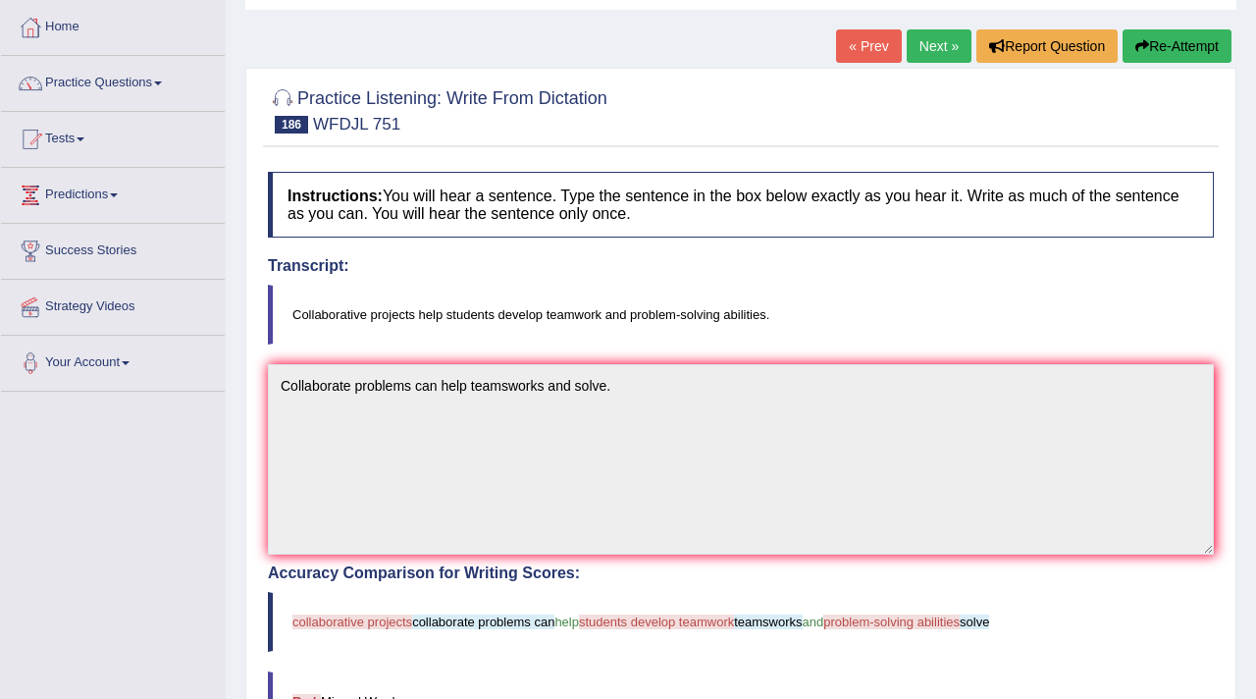
scroll to position [106, 0]
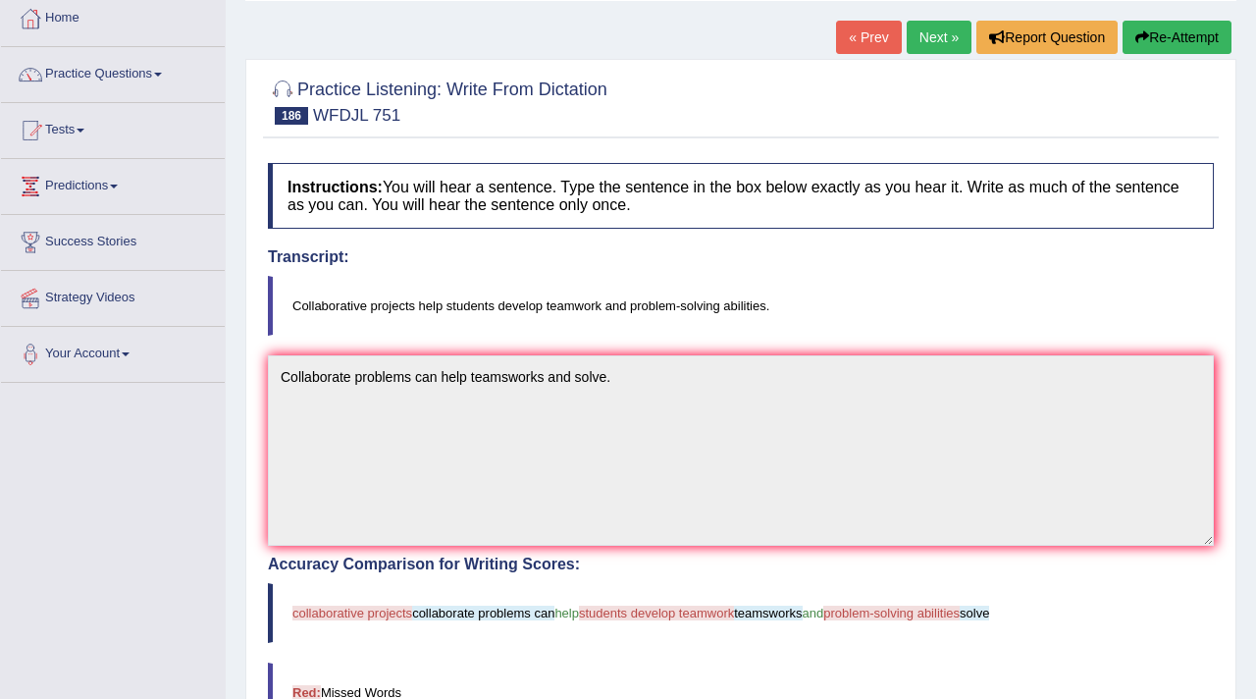
click at [935, 49] on link "Next »" at bounding box center [939, 37] width 65 height 33
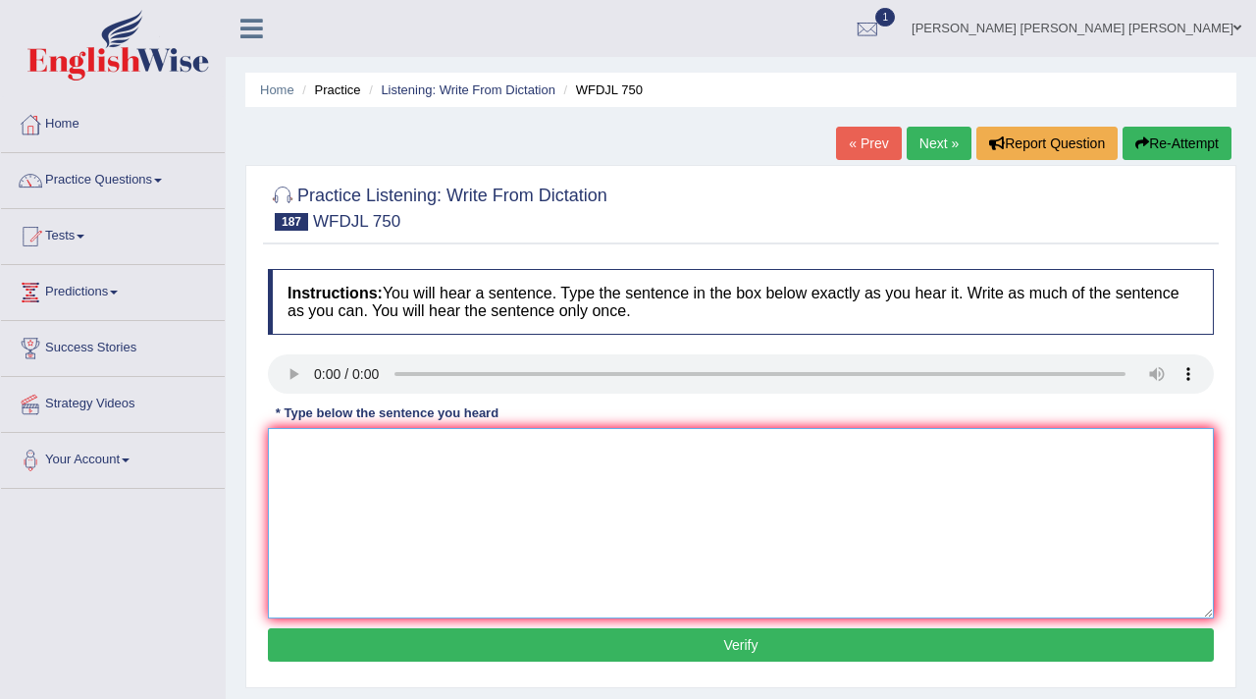
click at [325, 465] on textarea at bounding box center [741, 523] width 946 height 190
click at [392, 455] on textarea "Balance in course work effective time manager." at bounding box center [741, 523] width 946 height 190
click at [428, 455] on textarea "Balance in course work effective time manager." at bounding box center [741, 523] width 946 height 190
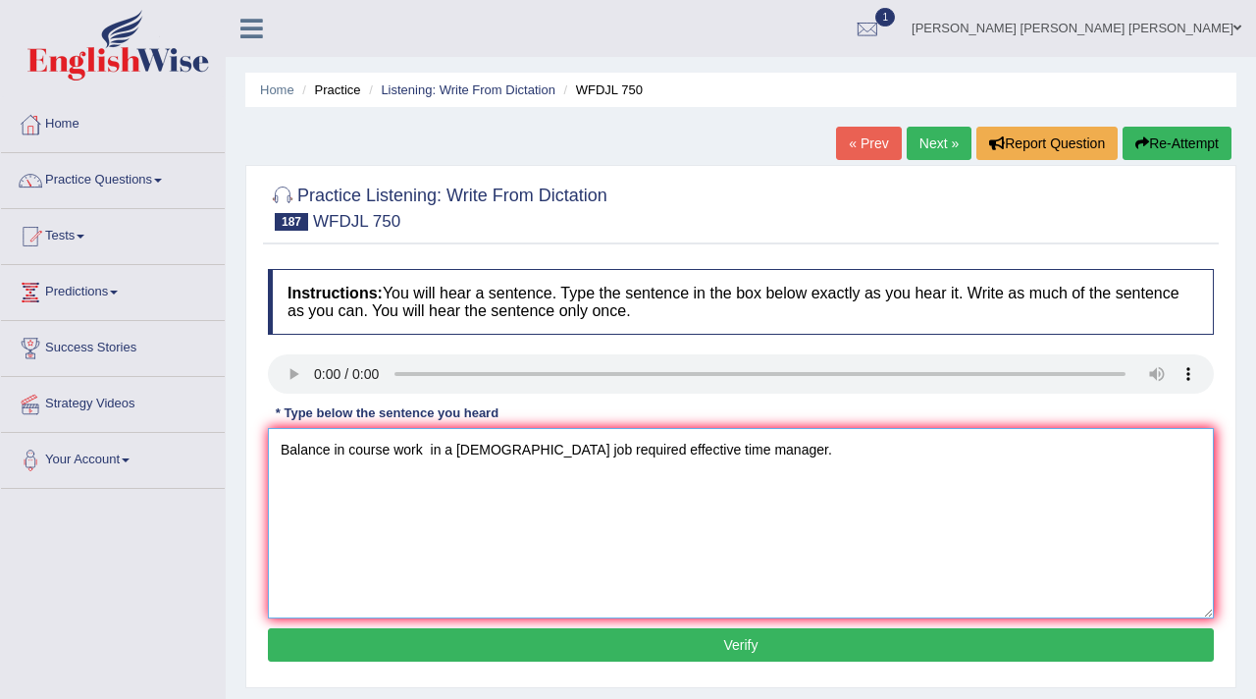
type textarea "Balance in course work in a [DEMOGRAPHIC_DATA] job required effective time mana…"
click at [534, 672] on div "Instructions: You will hear a sentence. Type the sentence in the box below exac…" at bounding box center [741, 468] width 956 height 418
click at [560, 653] on button "Verify" at bounding box center [741, 644] width 946 height 33
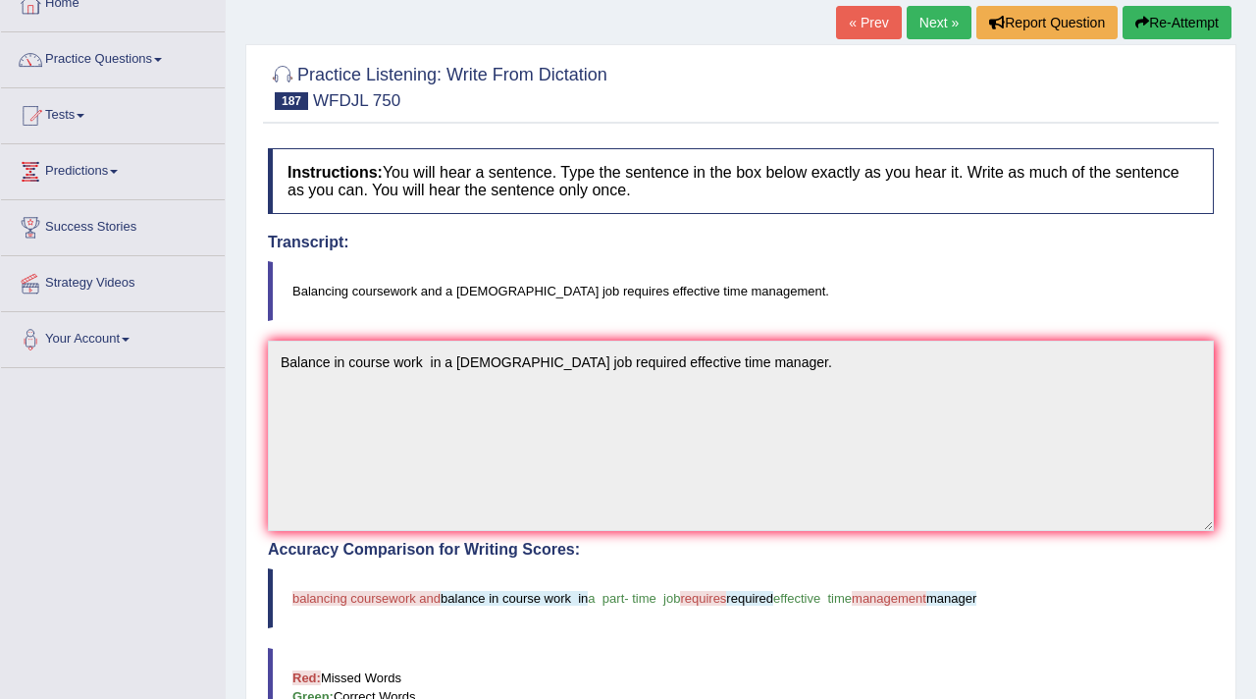
scroll to position [116, 0]
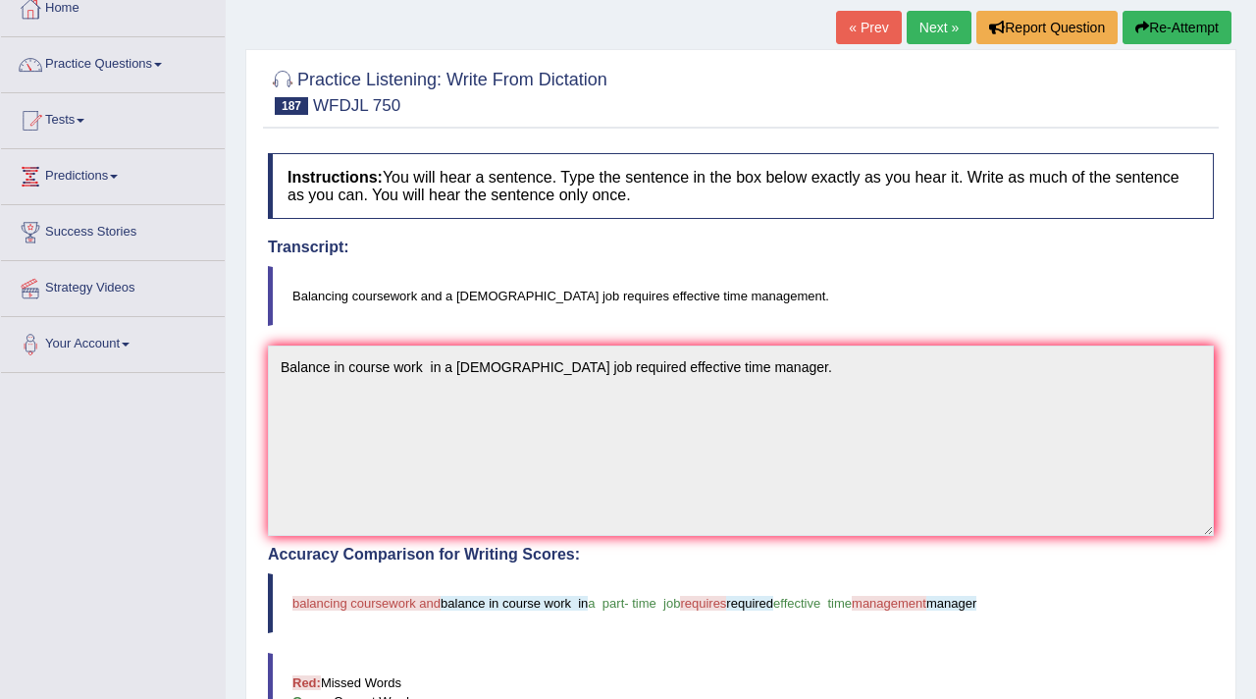
click at [943, 22] on link "Next »" at bounding box center [939, 27] width 65 height 33
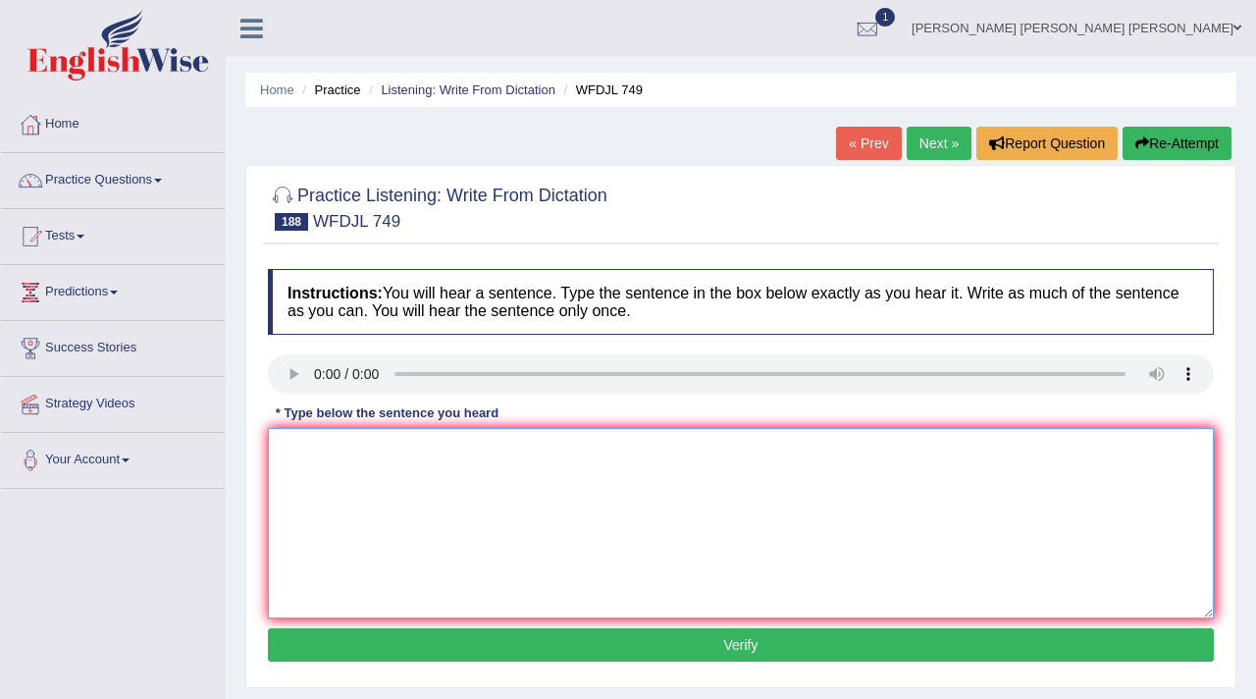
click at [333, 441] on textarea at bounding box center [741, 523] width 946 height 190
click at [558, 451] on textarea "Formal conclusión could be stablished" at bounding box center [741, 523] width 946 height 190
type textarea "Formal conclusión could be stablished to rigurous experiments."
click at [696, 640] on button "Verify" at bounding box center [741, 644] width 946 height 33
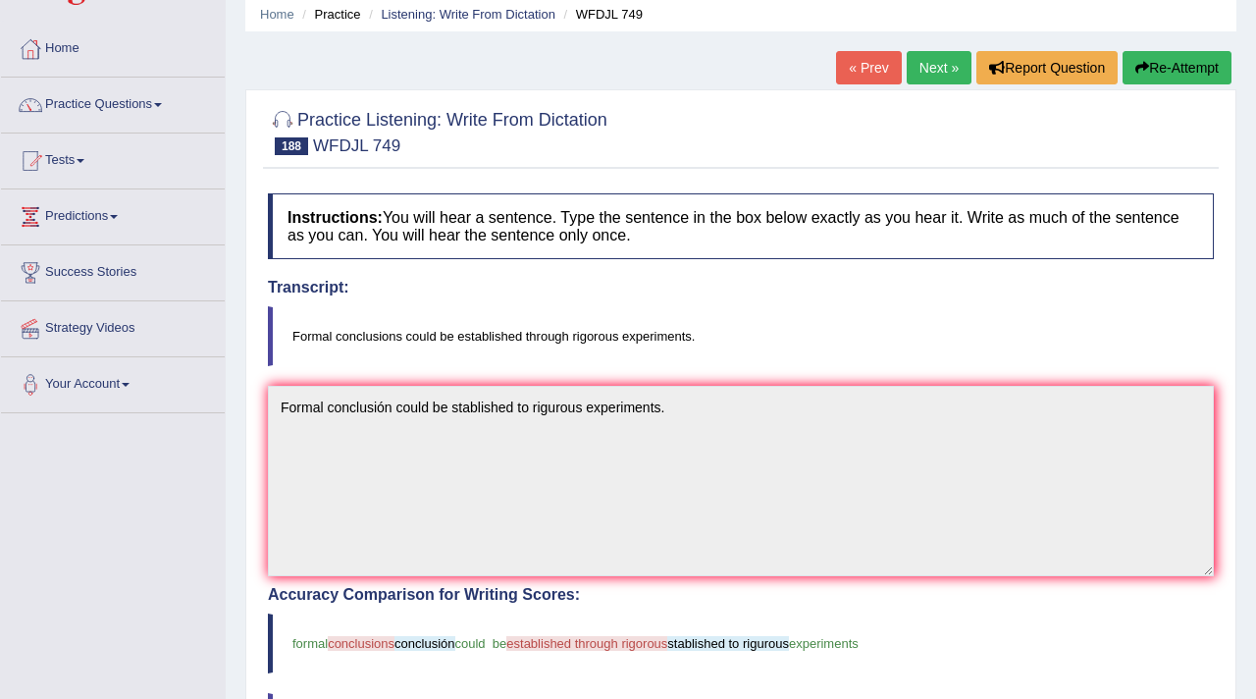
scroll to position [76, 0]
click at [938, 81] on link "Next »" at bounding box center [939, 67] width 65 height 33
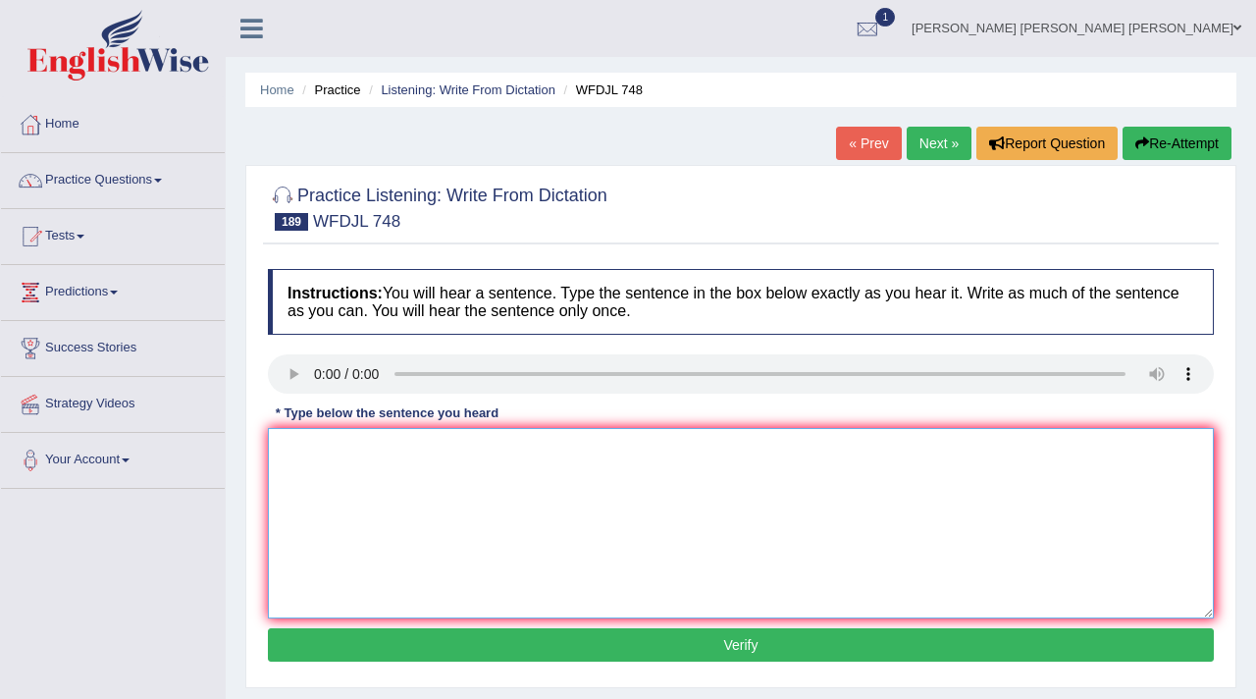
click at [465, 474] on textarea at bounding box center [741, 523] width 946 height 190
click at [315, 439] on textarea at bounding box center [741, 523] width 946 height 190
type textarea "The other express to idea can not accept."
click at [557, 644] on button "Verify" at bounding box center [741, 644] width 946 height 33
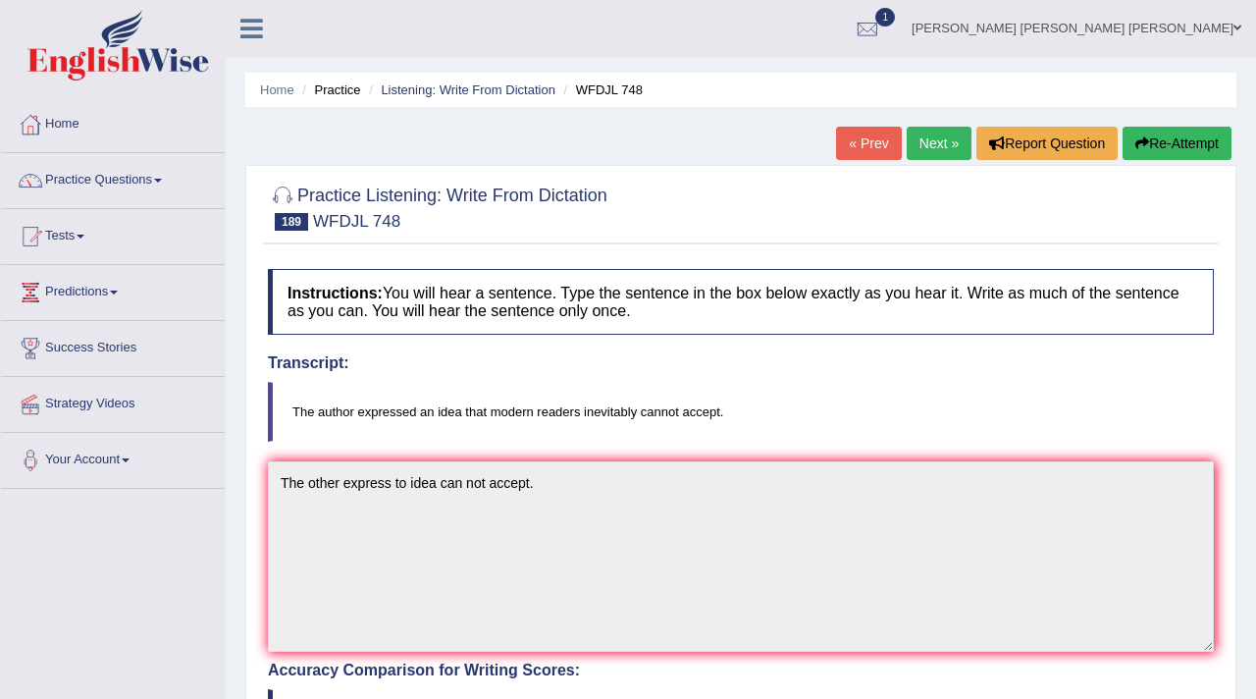
click at [937, 140] on link "Next »" at bounding box center [939, 143] width 65 height 33
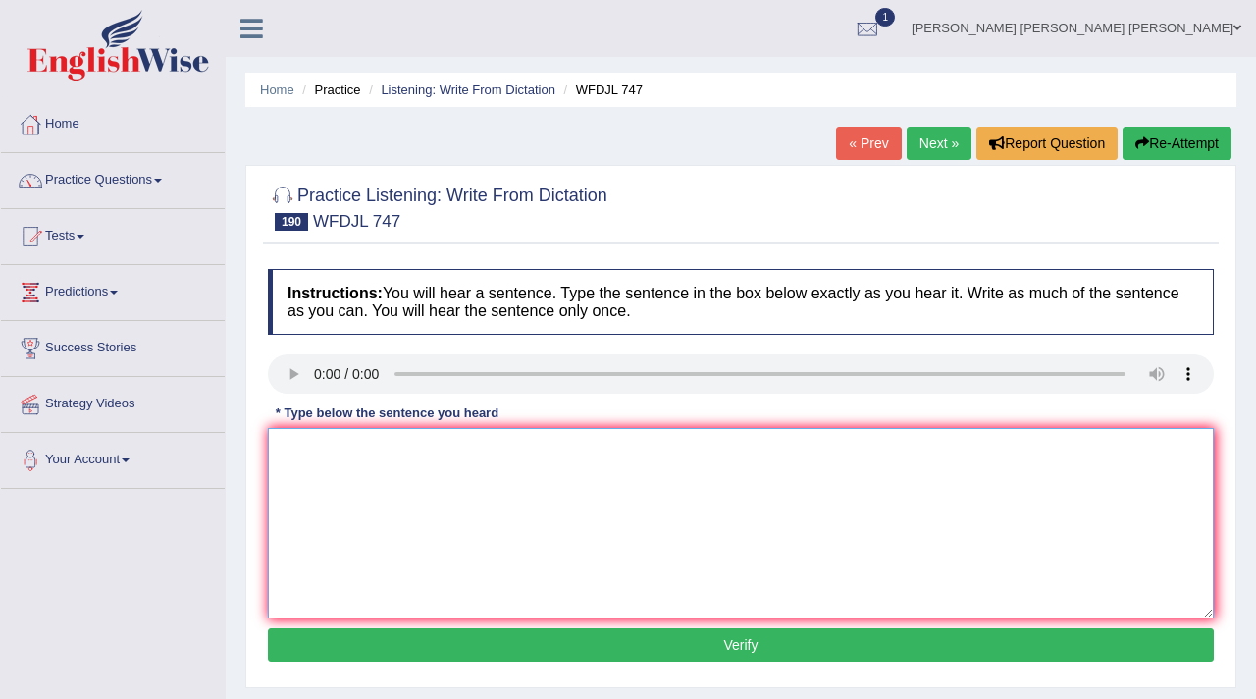
click at [336, 490] on textarea at bounding box center [741, 523] width 946 height 190
click at [328, 486] on textarea at bounding box center [741, 523] width 946 height 190
type textarea "i"
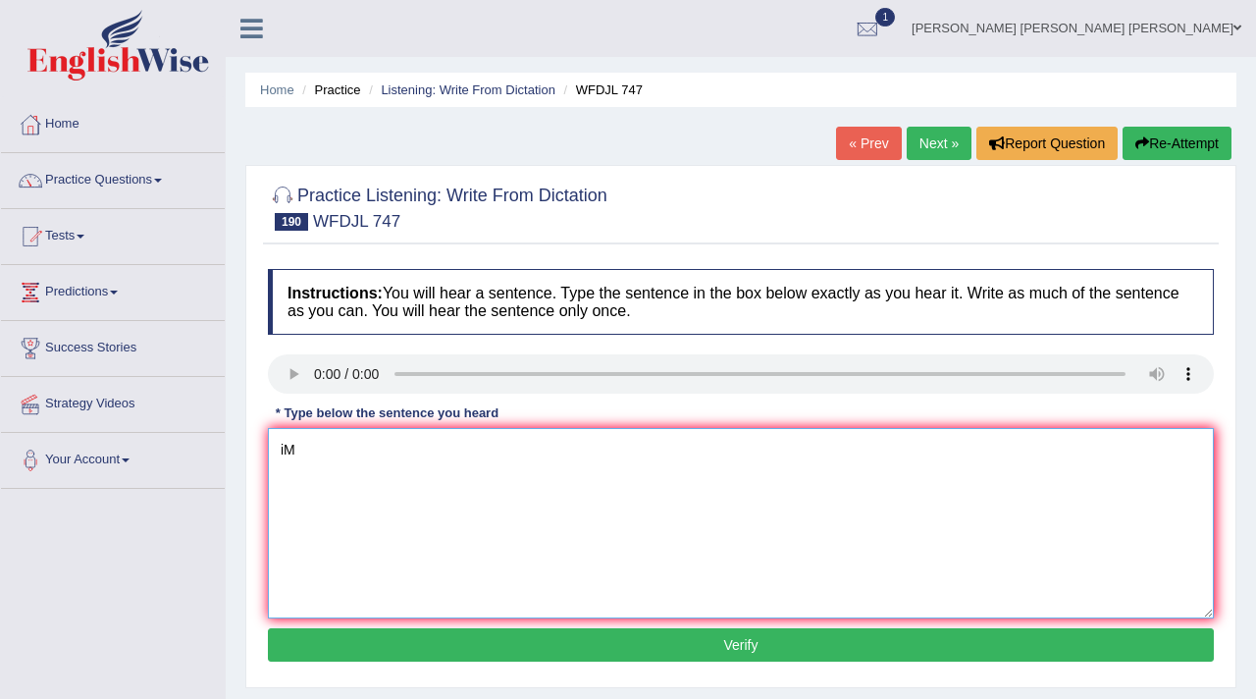
type textarea "i"
click at [468, 439] on textarea "Important to work our" at bounding box center [741, 523] width 946 height 190
type textarea "Important to work on keeping our planing healthy."
click at [646, 637] on button "Verify" at bounding box center [741, 644] width 946 height 33
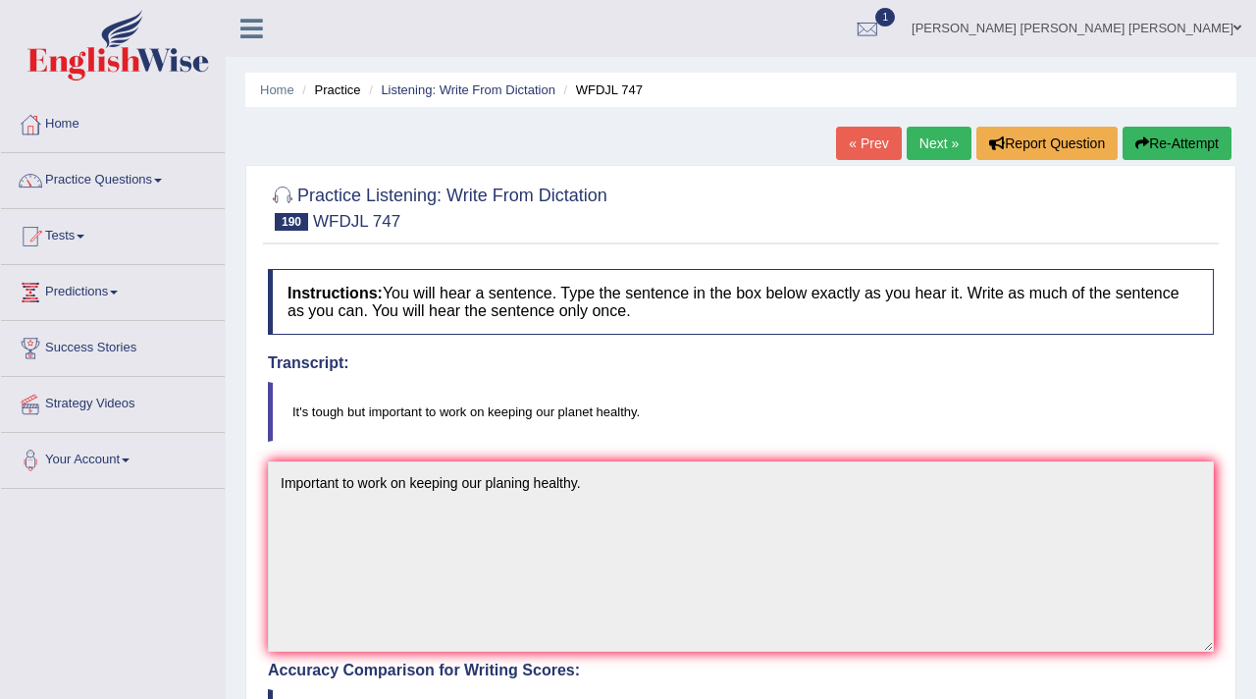
click at [929, 144] on link "Next »" at bounding box center [939, 143] width 65 height 33
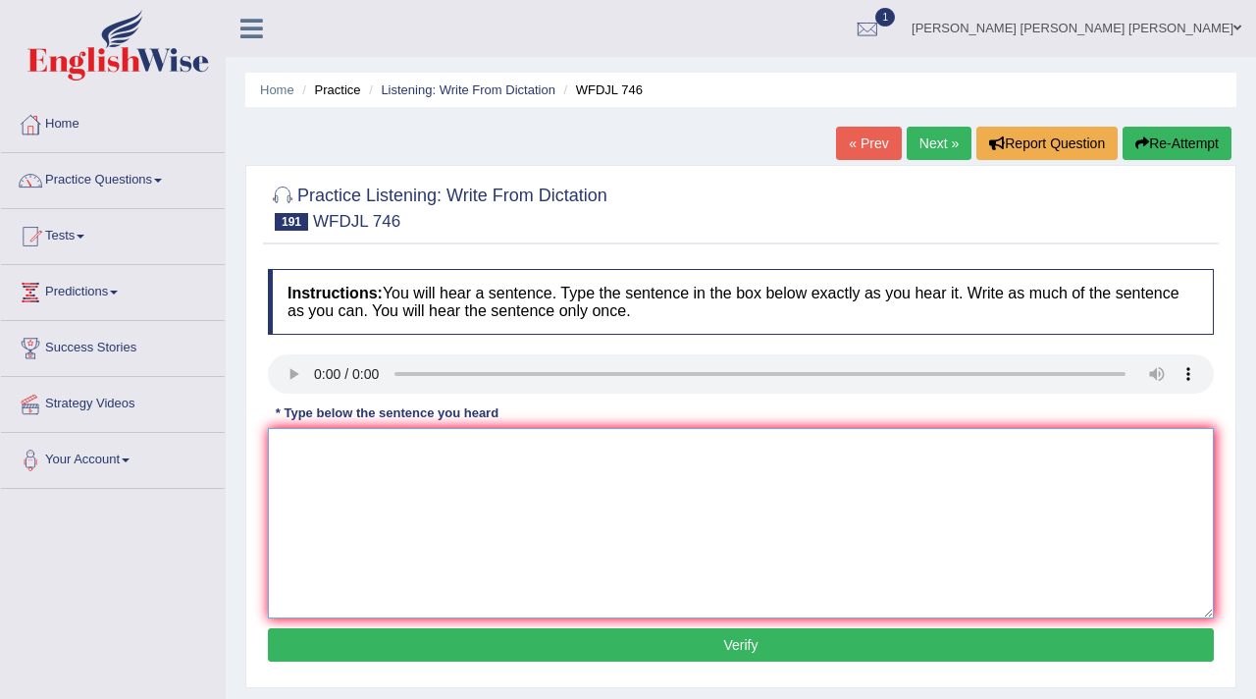
click at [324, 465] on textarea at bounding box center [741, 523] width 946 height 190
type textarea "A"
type textarea "With the good interacction is really important."
click at [498, 653] on button "Verify" at bounding box center [741, 644] width 946 height 33
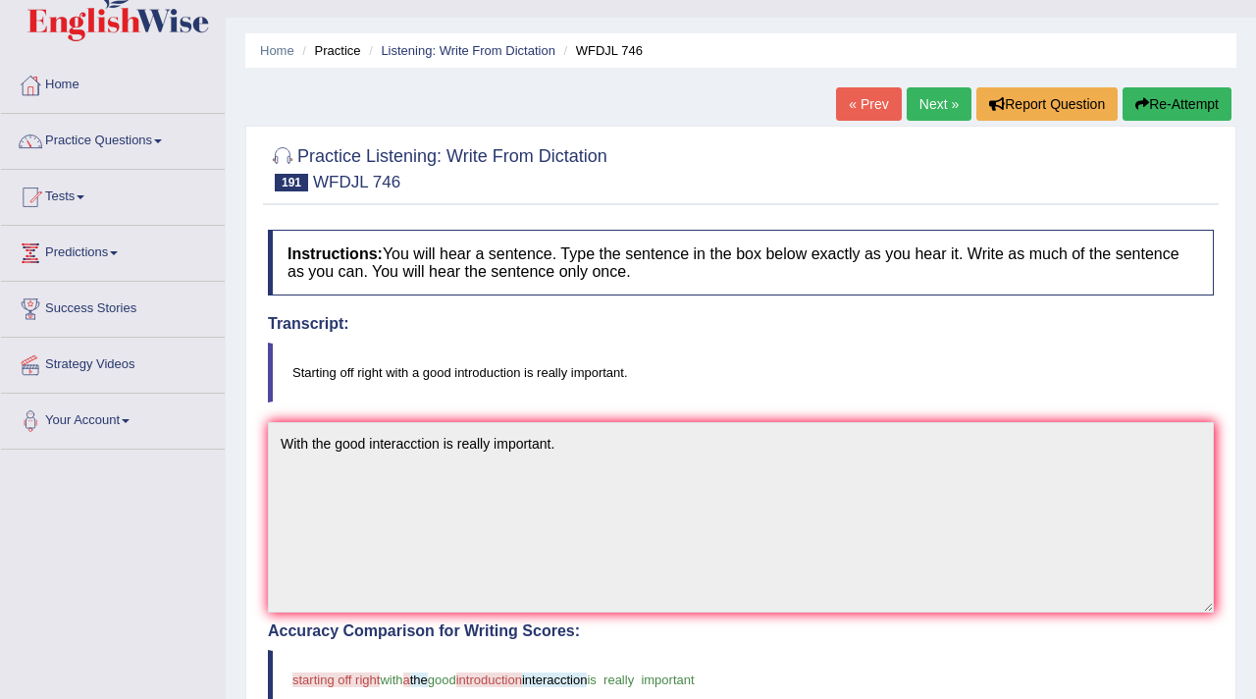
scroll to position [37, 0]
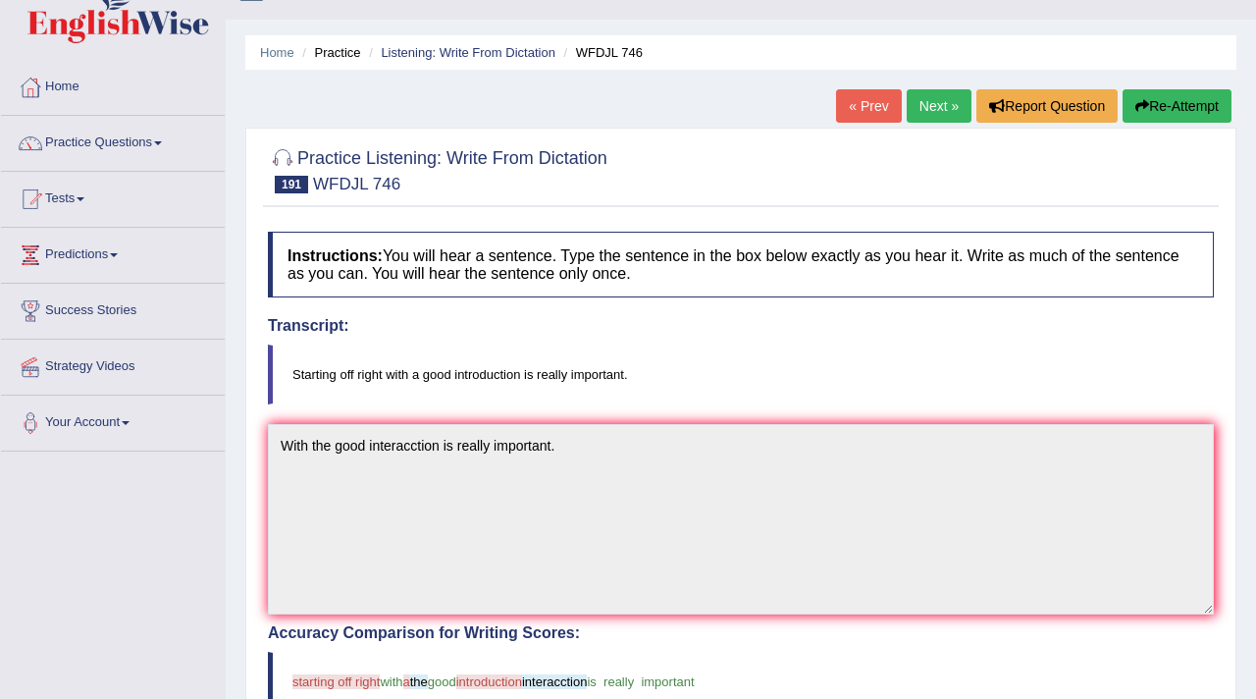
click at [926, 105] on link "Next »" at bounding box center [939, 105] width 65 height 33
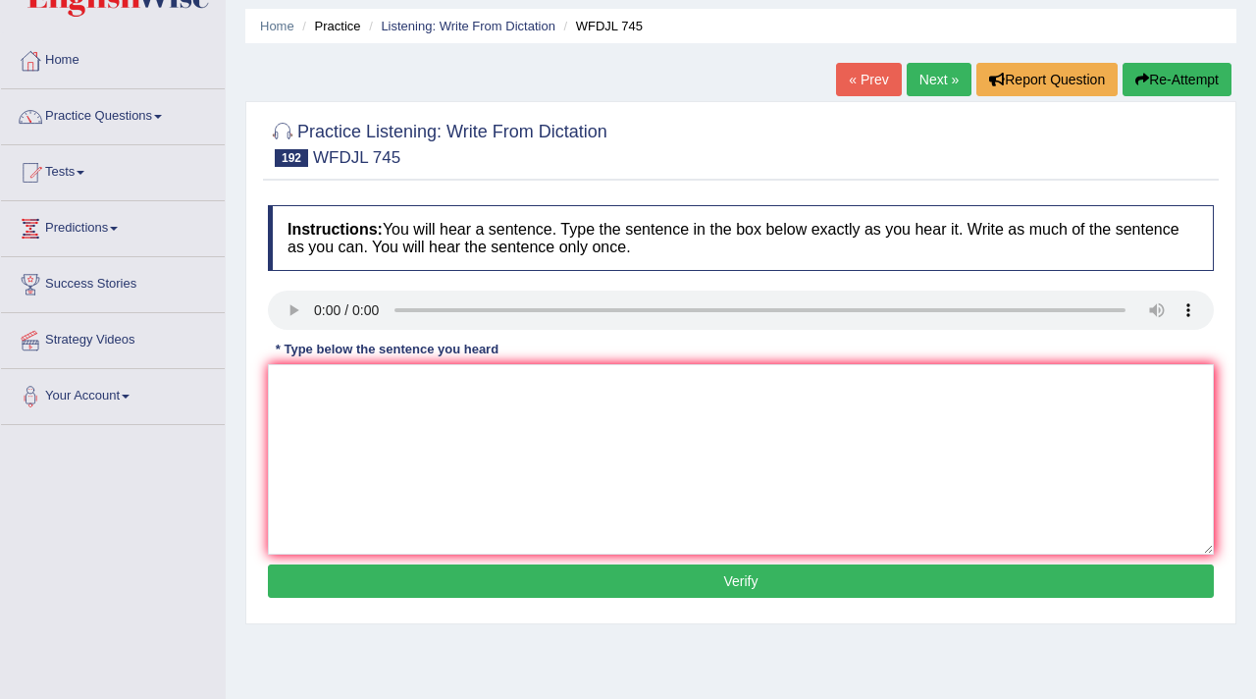
scroll to position [64, 0]
click at [310, 385] on textarea at bounding box center [741, 459] width 946 height 190
type textarea "T"
click at [285, 390] on textarea "to climate chage better." at bounding box center [741, 459] width 946 height 190
click at [278, 388] on textarea "to climate chage better." at bounding box center [741, 459] width 946 height 190
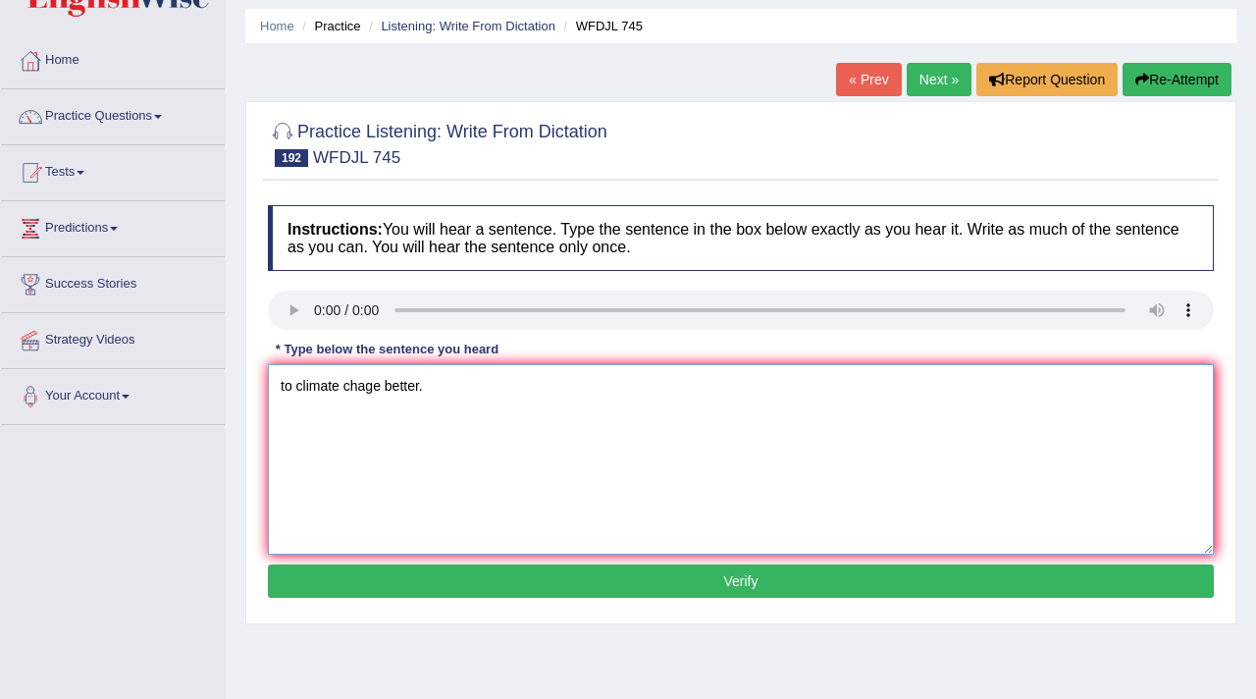
click at [281, 384] on textarea "to climate chage better." at bounding box center [741, 459] width 946 height 190
click at [546, 391] on textarea "working hard to understand a climate chage better." at bounding box center [741, 459] width 946 height 190
type textarea "working hard to understand a climate change better."
click at [547, 573] on button "Verify" at bounding box center [741, 580] width 946 height 33
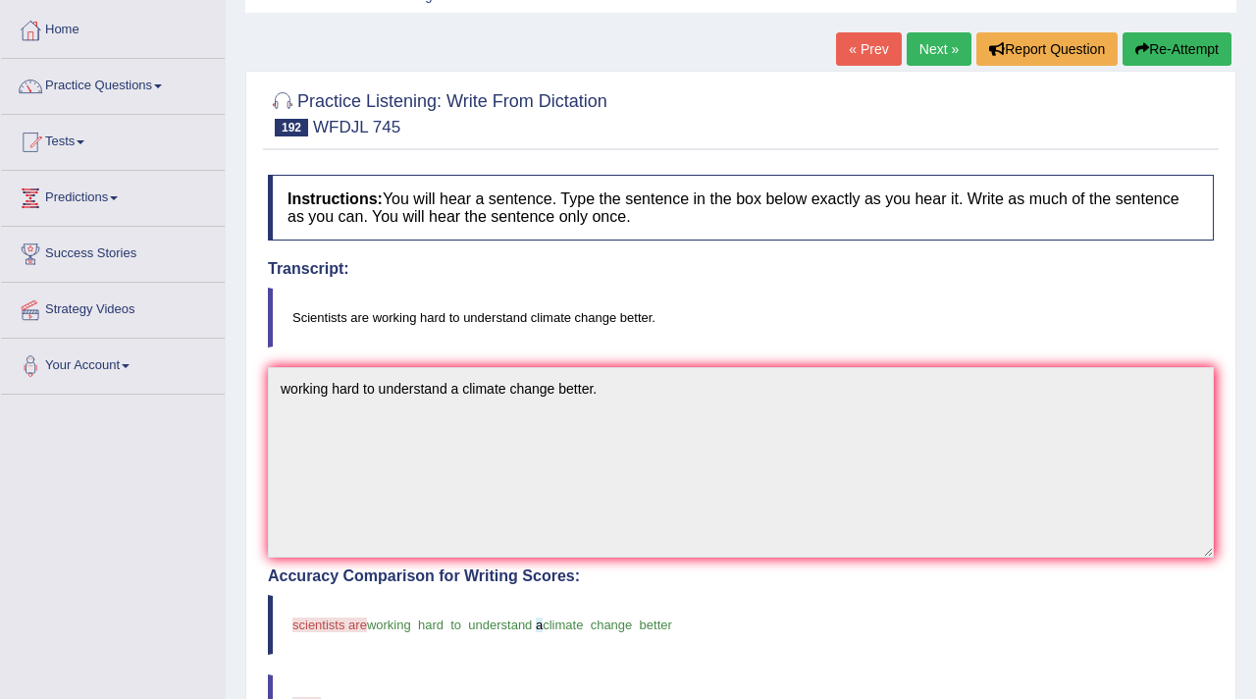
scroll to position [92, 0]
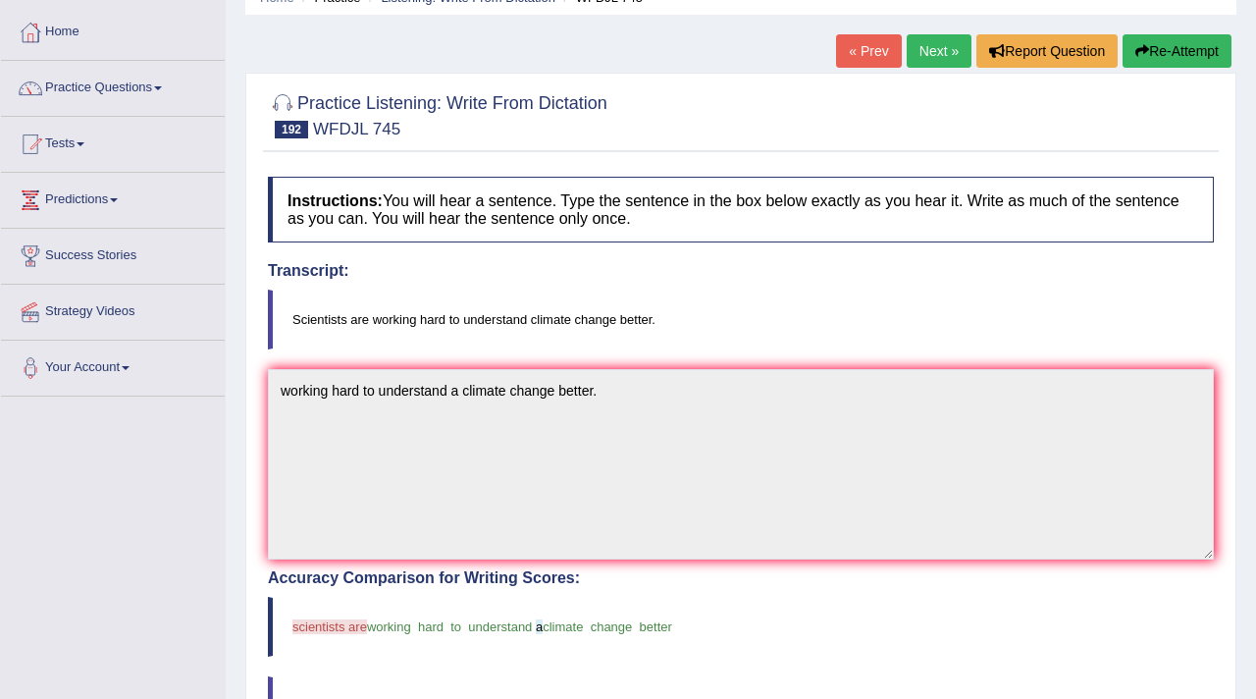
click at [937, 58] on link "Next »" at bounding box center [939, 50] width 65 height 33
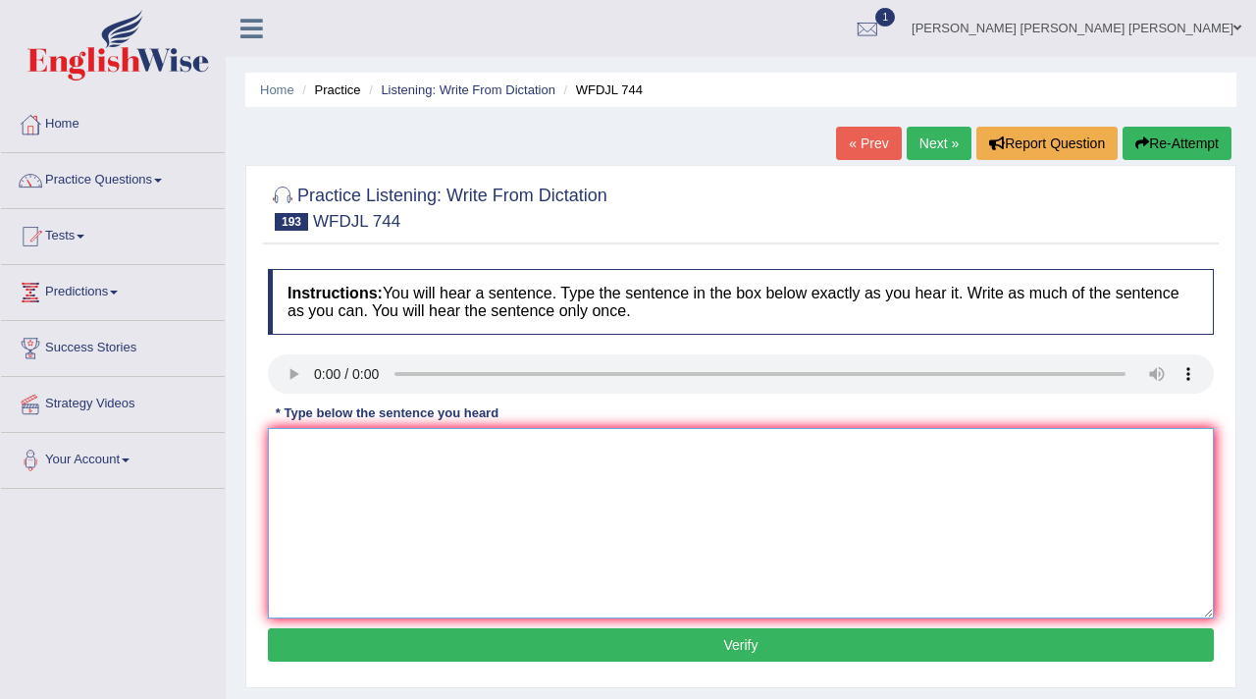
click at [328, 461] on textarea at bounding box center [741, 523] width 946 height 190
click at [388, 451] on textarea "Nurces get ready by practicess in the hospital first." at bounding box center [741, 523] width 946 height 190
click at [721, 459] on textarea "Nurces get ready for their jobs by practicess in the hospital first." at bounding box center [741, 523] width 946 height 190
type textarea "Nurces get ready for their jobs by practicess in the hospital first."
click at [658, 648] on button "Verify" at bounding box center [741, 644] width 946 height 33
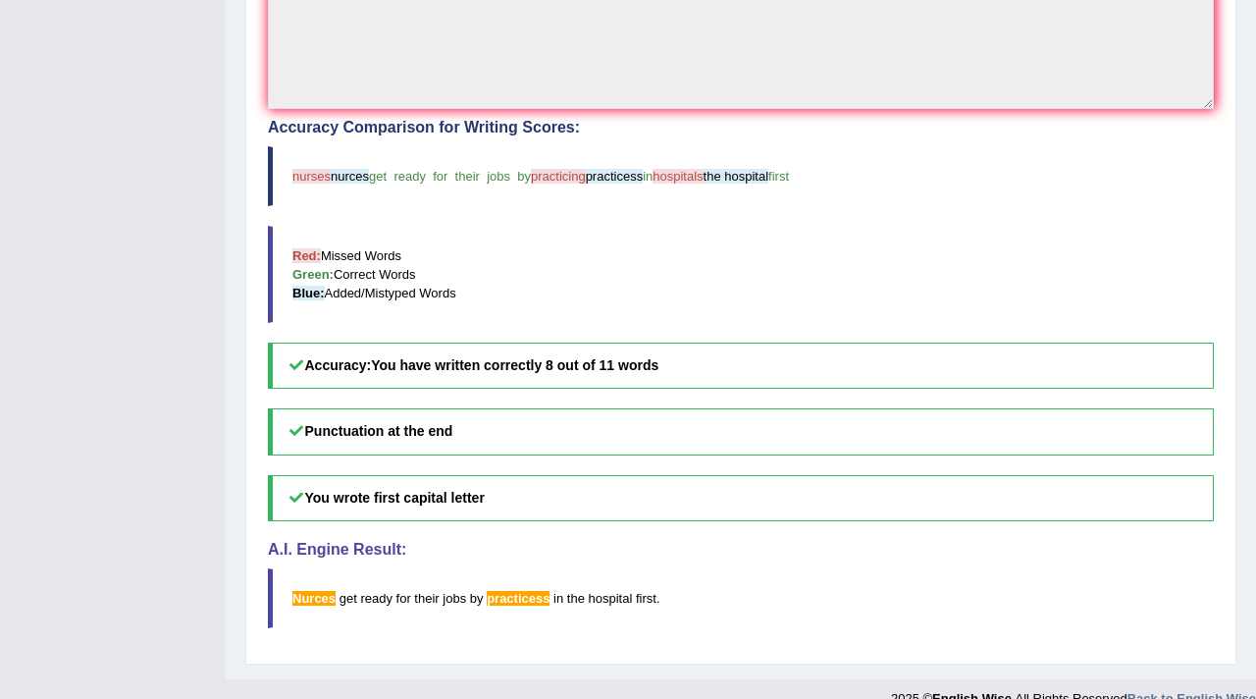
scroll to position [522, 0]
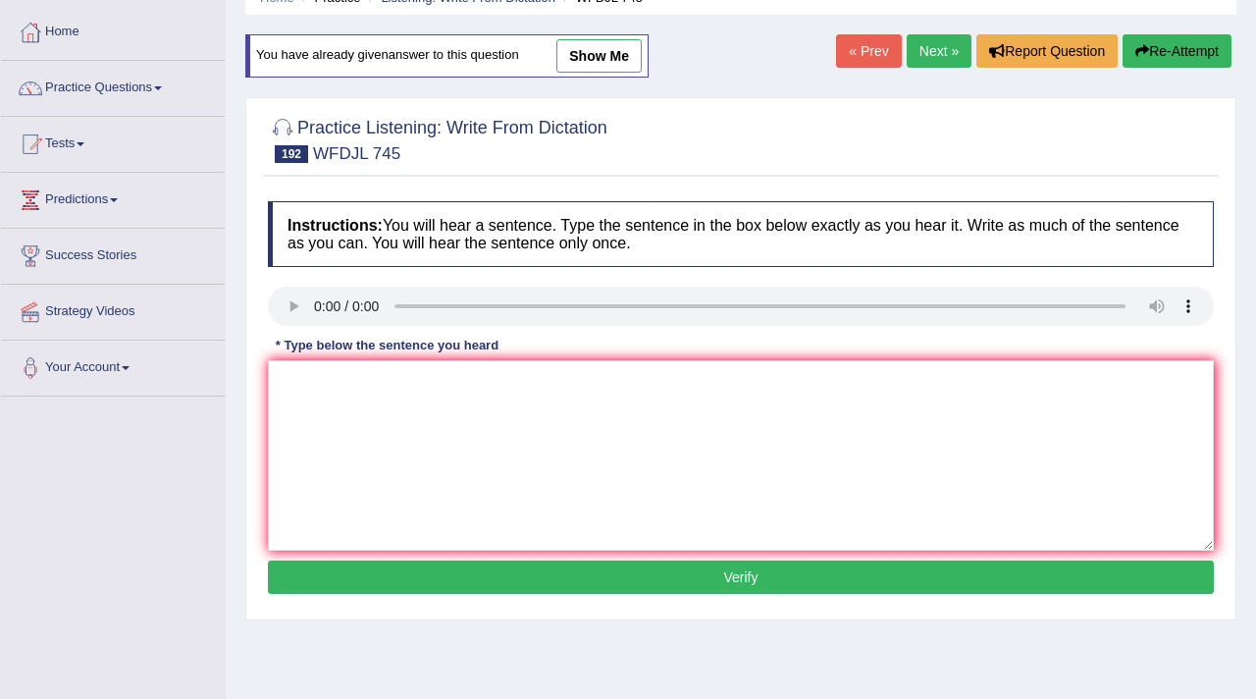
scroll to position [92, 0]
click at [343, 408] on textarea at bounding box center [741, 455] width 946 height 190
click at [932, 42] on link "Next »" at bounding box center [939, 50] width 65 height 33
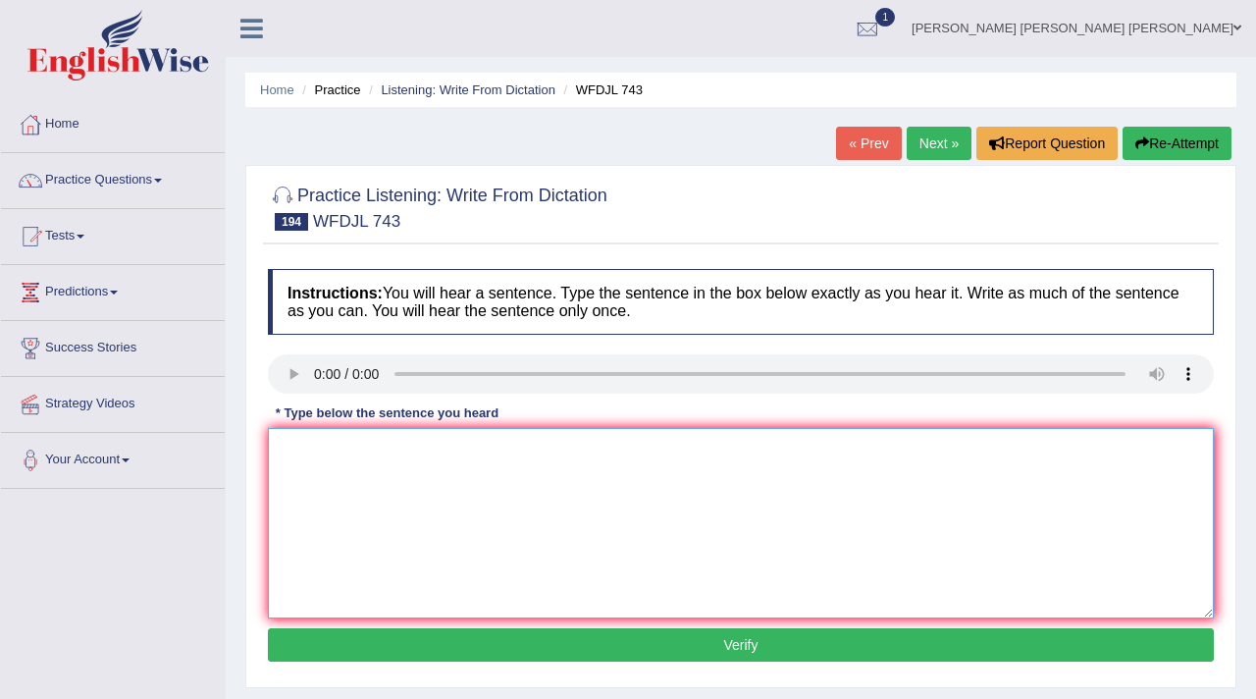
click at [352, 518] on textarea at bounding box center [741, 523] width 946 height 190
click at [317, 475] on textarea at bounding box center [741, 523] width 946 height 190
type textarea "c"
click at [280, 452] on textarea "for bad comments." at bounding box center [741, 523] width 946 height 190
type textarea "Companies protect the for bad comments."
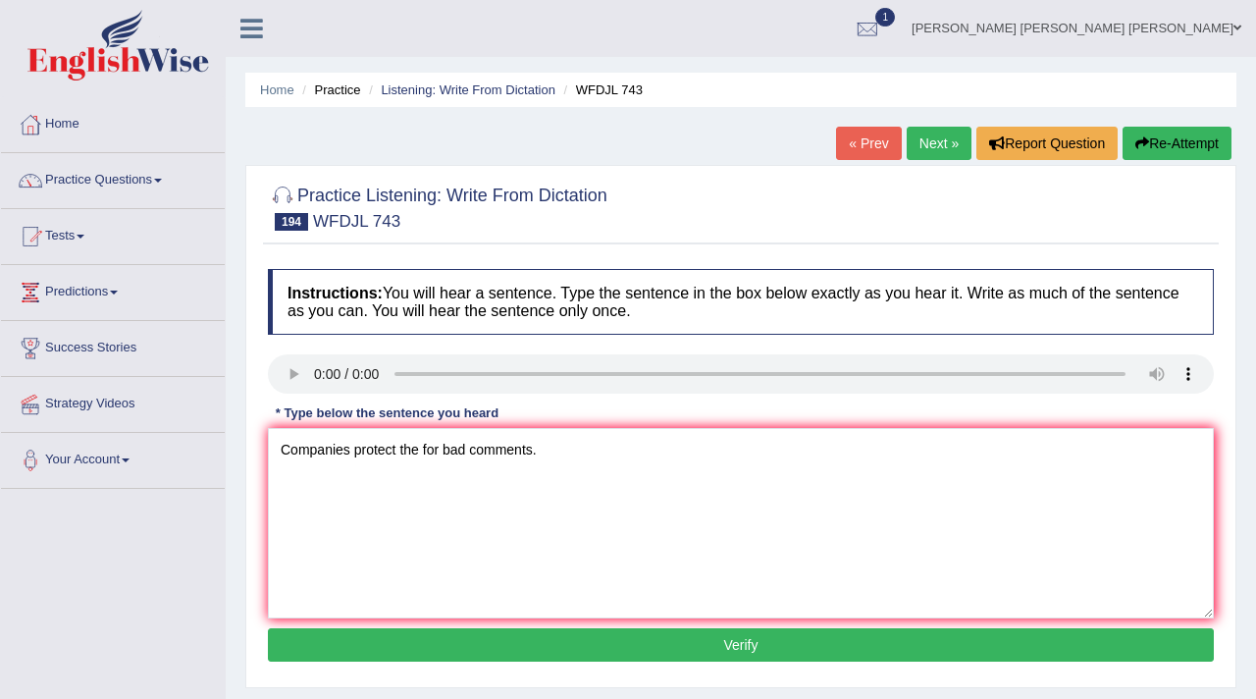
click at [472, 631] on button "Verify" at bounding box center [741, 644] width 946 height 33
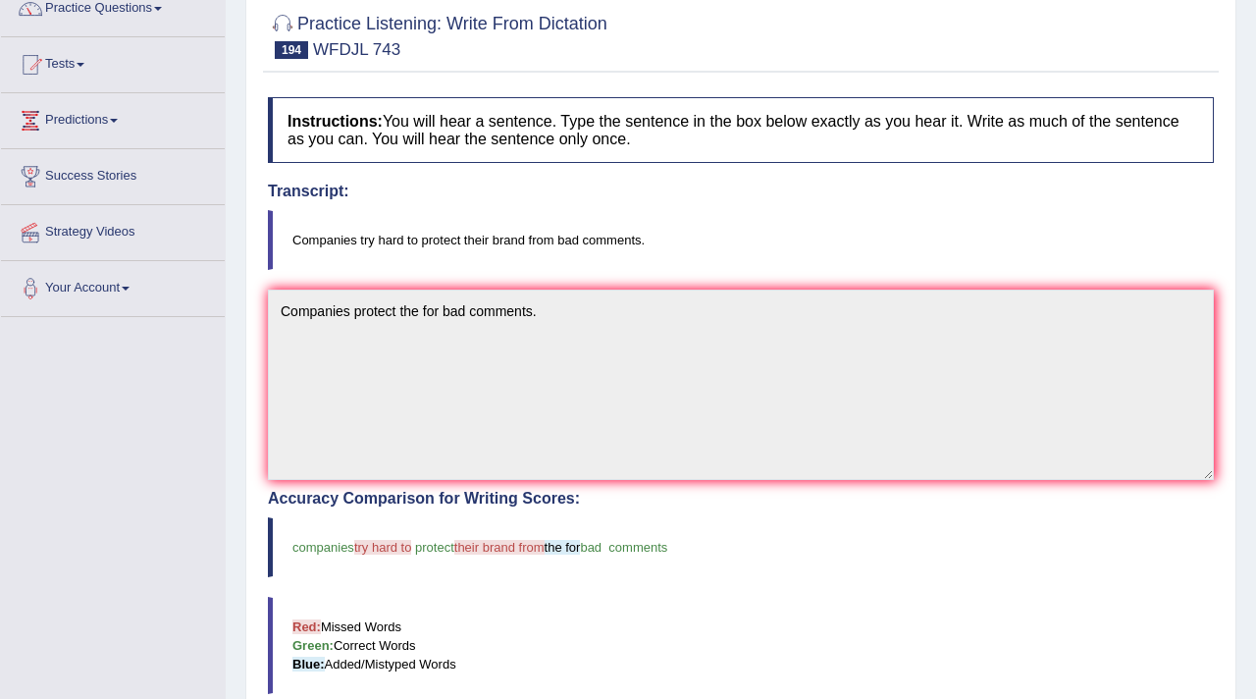
scroll to position [120, 0]
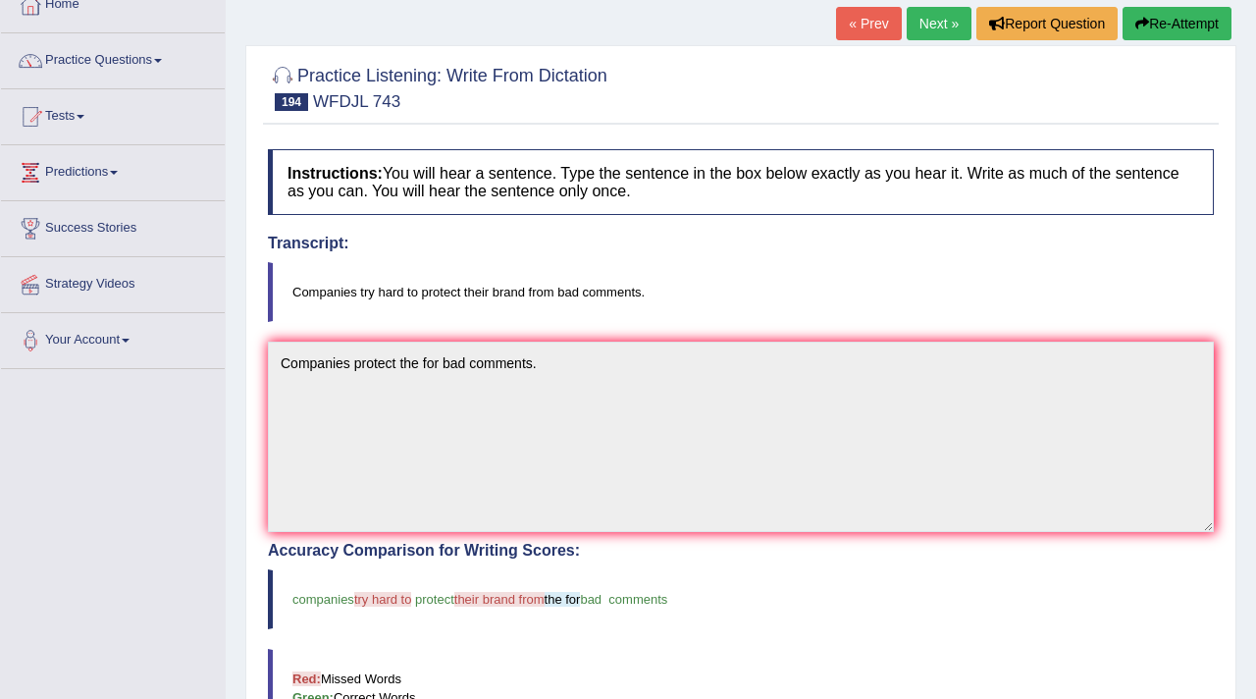
click at [928, 21] on link "Next »" at bounding box center [939, 23] width 65 height 33
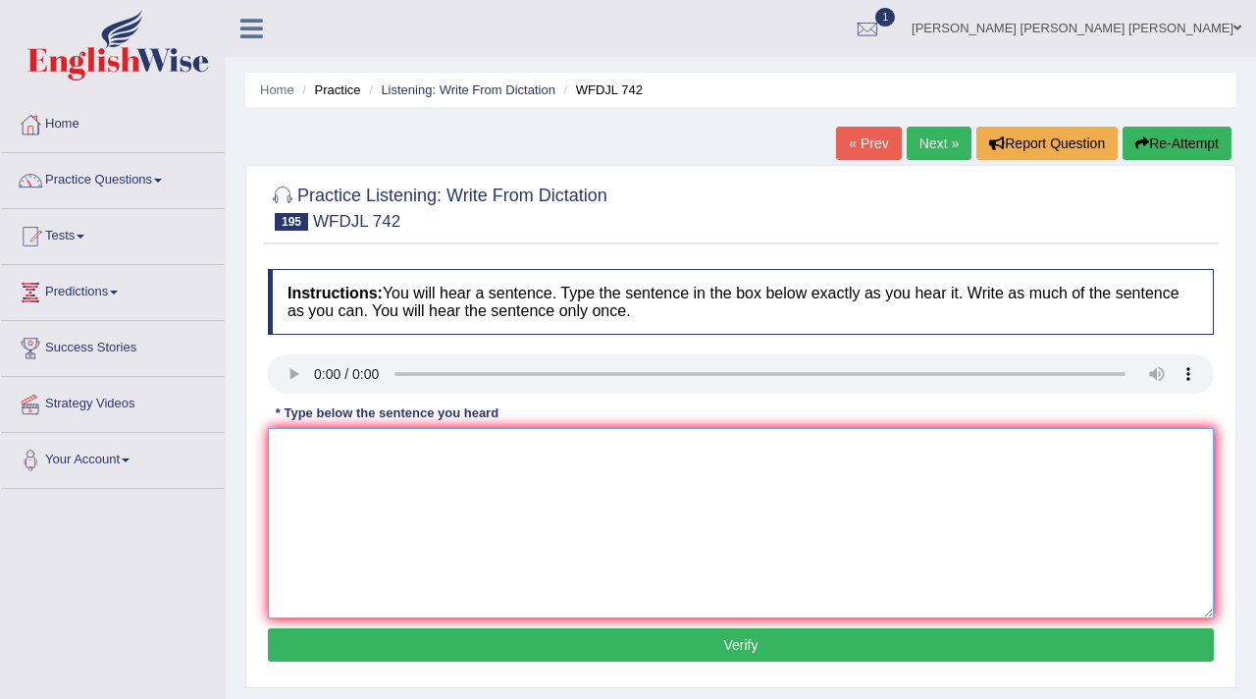
click at [316, 484] on textarea at bounding box center [741, 523] width 946 height 190
click at [344, 454] on textarea "Getting in this class is very hard because is so popular." at bounding box center [741, 523] width 946 height 190
type textarea "Getting into this class is very hard because is so popular."
click at [588, 645] on button "Verify" at bounding box center [741, 644] width 946 height 33
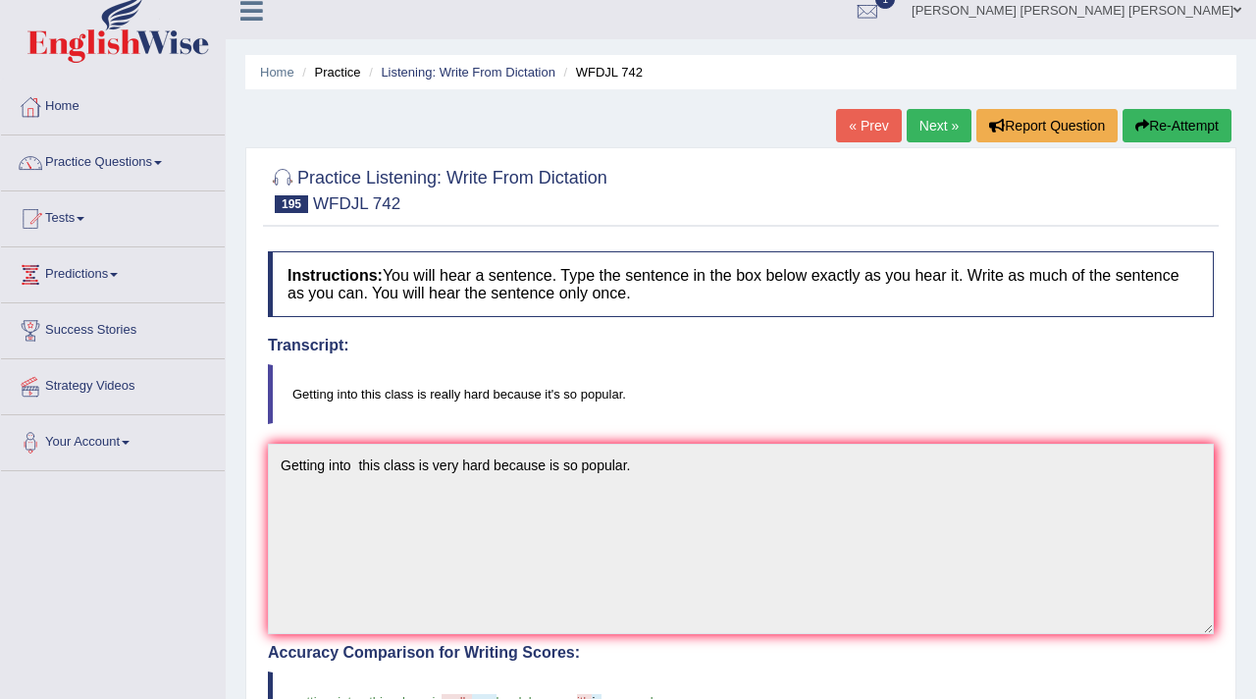
scroll to position [13, 0]
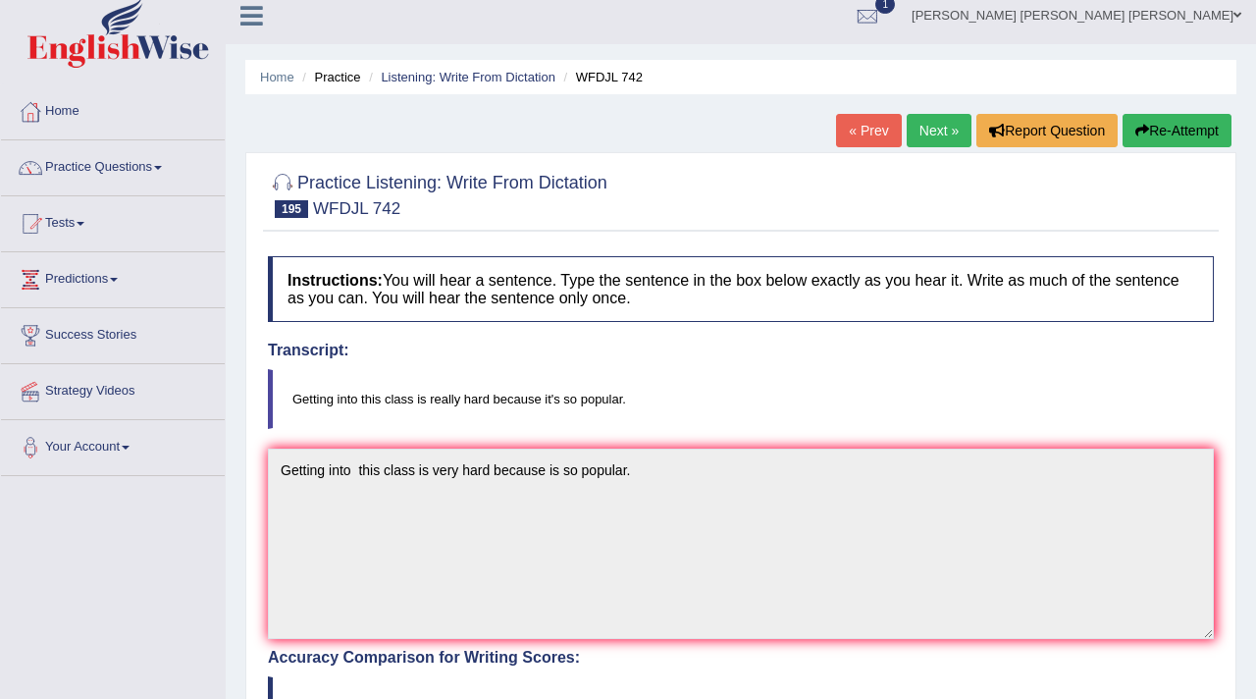
click at [934, 121] on link "Next »" at bounding box center [939, 130] width 65 height 33
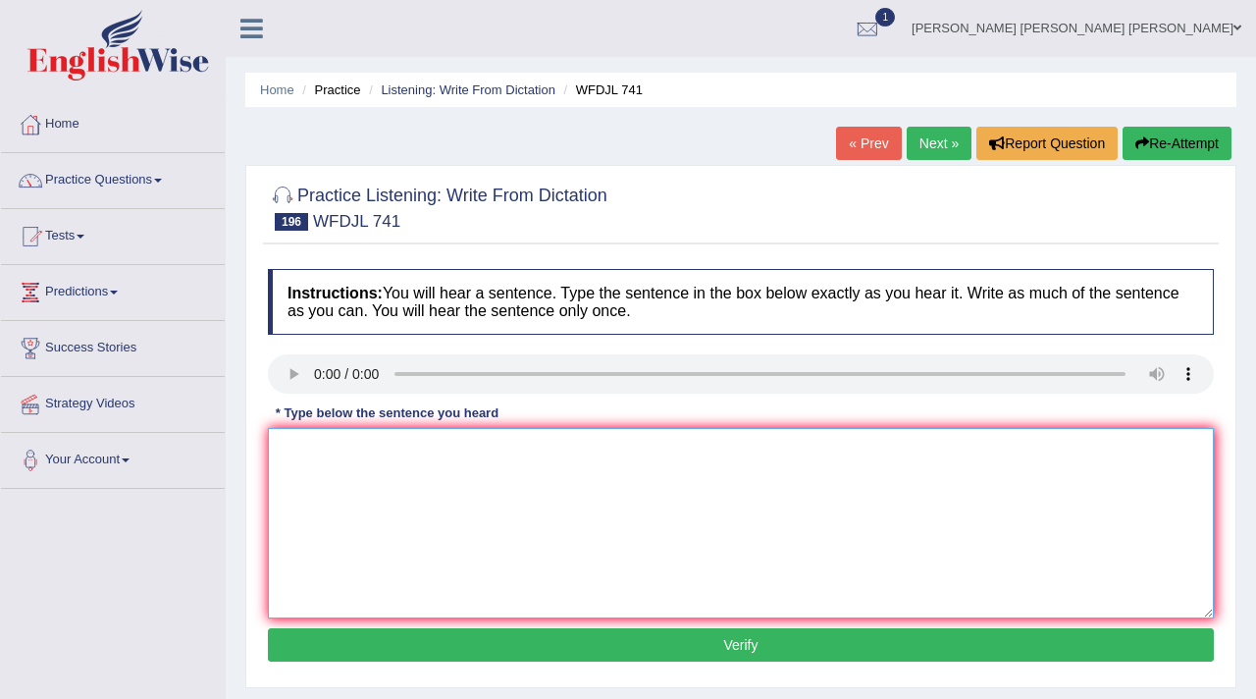
click at [357, 481] on textarea at bounding box center [741, 523] width 946 height 190
click at [279, 452] on textarea "Meeting is list two weeks before." at bounding box center [741, 523] width 946 height 190
click at [386, 452] on textarea "If you plan your Meeting is list two weeks before." at bounding box center [741, 523] width 946 height 190
type textarea "If you plan your meeting is list two weeks before."
click at [488, 653] on button "Verify" at bounding box center [741, 644] width 946 height 33
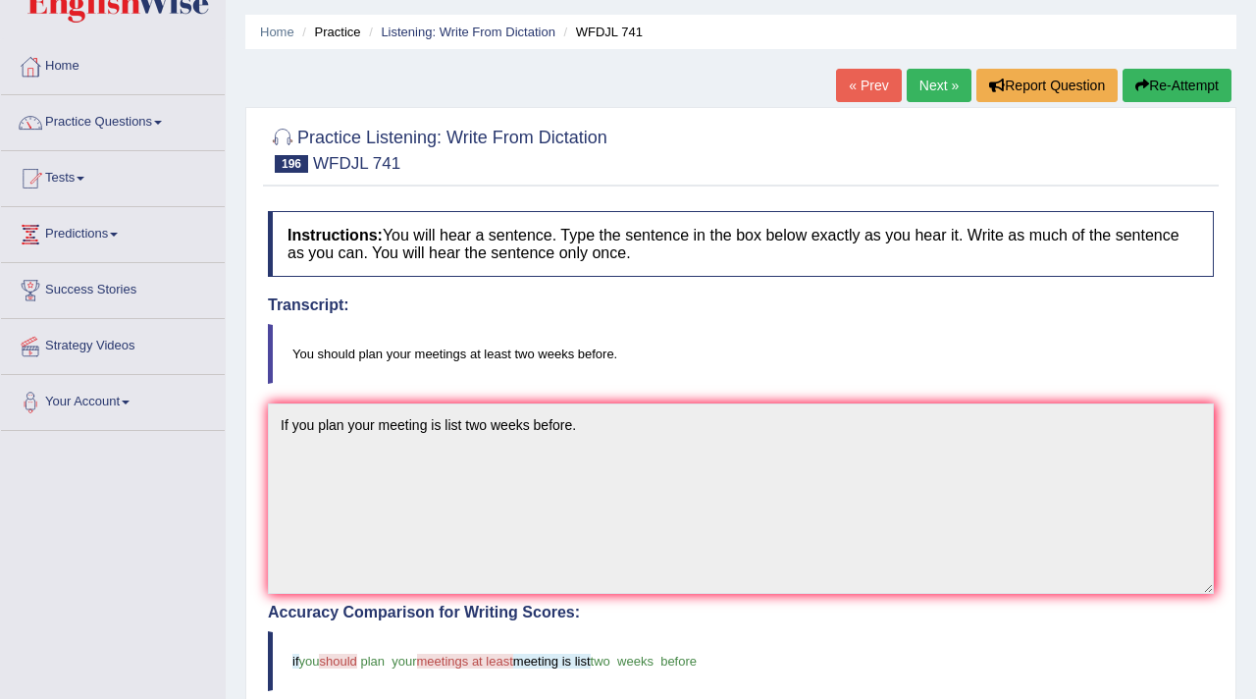
scroll to position [35, 0]
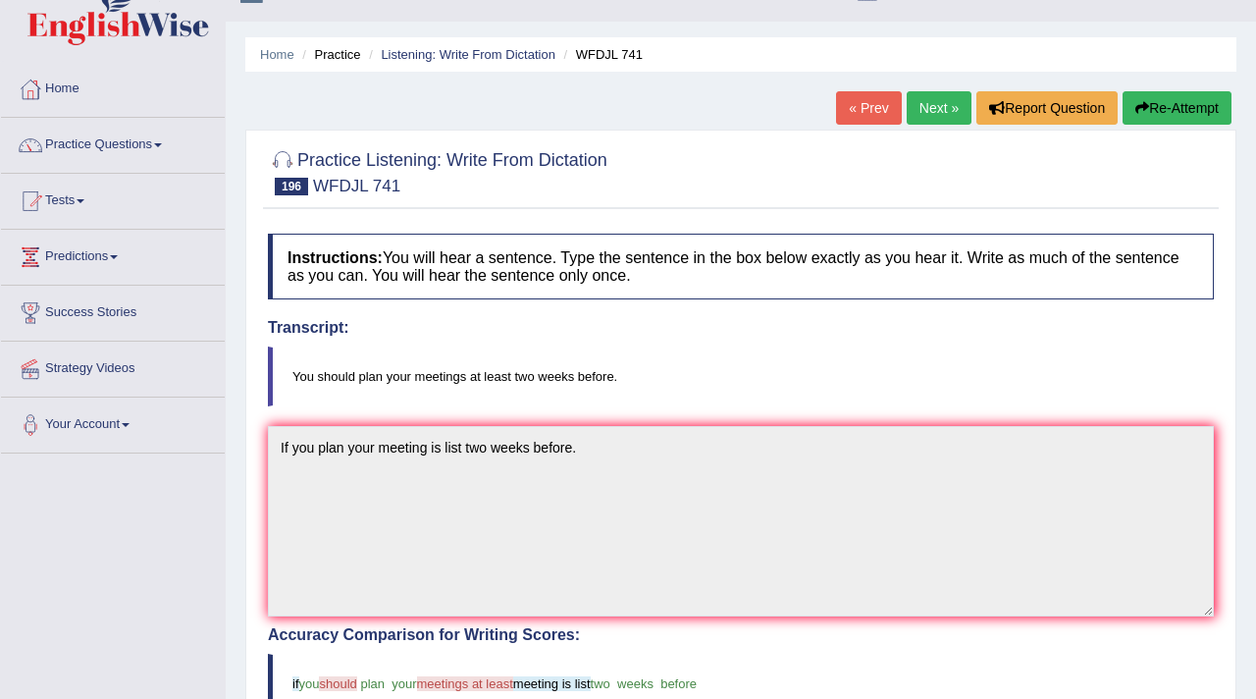
click at [927, 111] on link "Next »" at bounding box center [939, 107] width 65 height 33
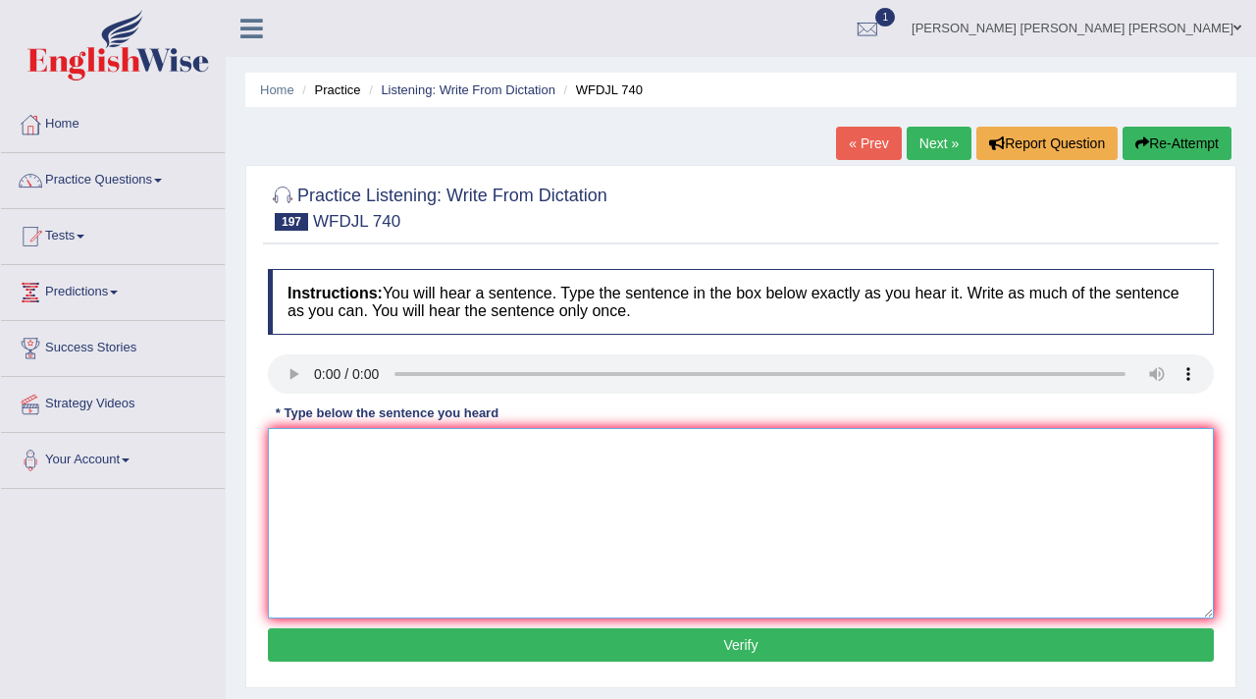
click at [340, 454] on textarea at bounding box center [741, 523] width 946 height 190
click at [326, 478] on textarea at bounding box center [741, 523] width 946 height 190
click at [334, 470] on textarea at bounding box center [741, 523] width 946 height 190
click at [319, 503] on textarea at bounding box center [741, 523] width 946 height 190
drag, startPoint x: 429, startPoint y: 444, endPoint x: 238, endPoint y: 442, distance: 191.4
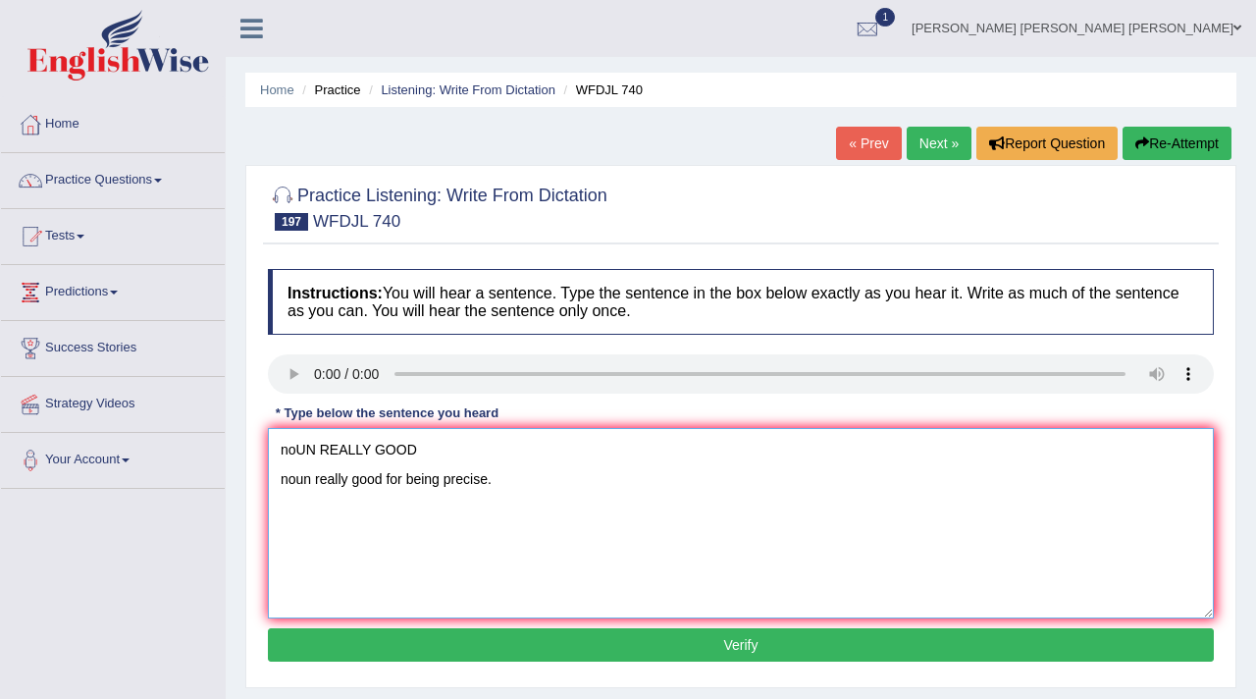
click at [238, 442] on div "Home Practice Listening: Write From Dictation WFDJL 740 « Prev Next » Report Qu…" at bounding box center [741, 491] width 1031 height 982
click at [630, 461] on textarea "factories are noun really good for being precise." at bounding box center [741, 523] width 946 height 190
type textarea "factories are noun really good for being precise."
click at [510, 631] on button "Verify" at bounding box center [741, 644] width 946 height 33
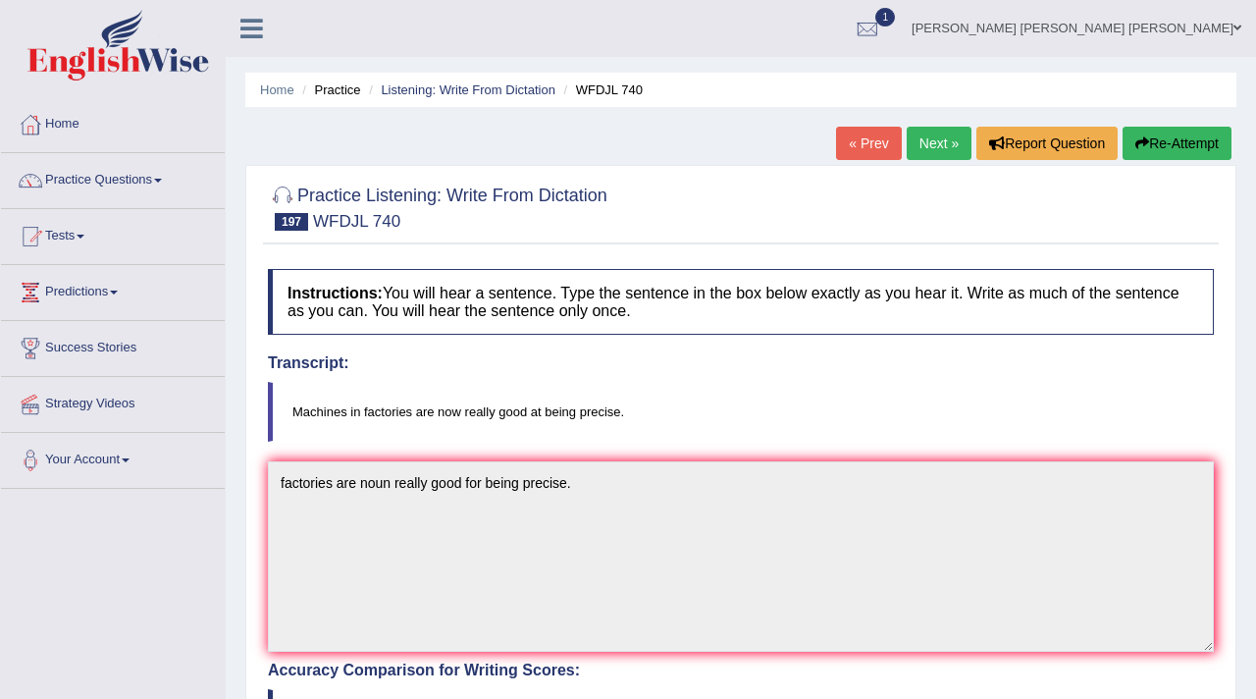
click at [925, 137] on link "Next »" at bounding box center [939, 143] width 65 height 33
